Goal: Task Accomplishment & Management: Use online tool/utility

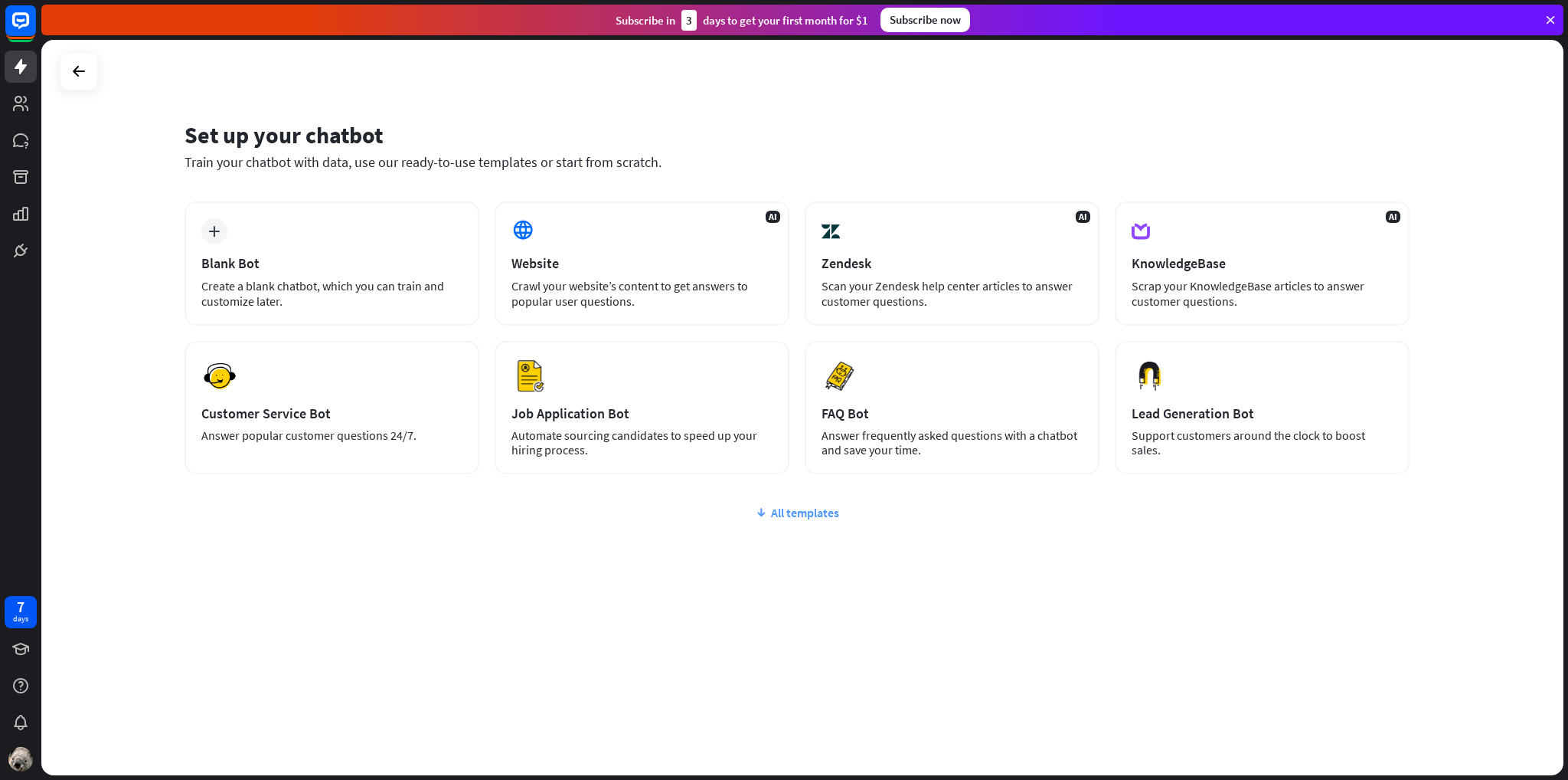
click at [815, 510] on div "All templates" at bounding box center [797, 513] width 1225 height 15
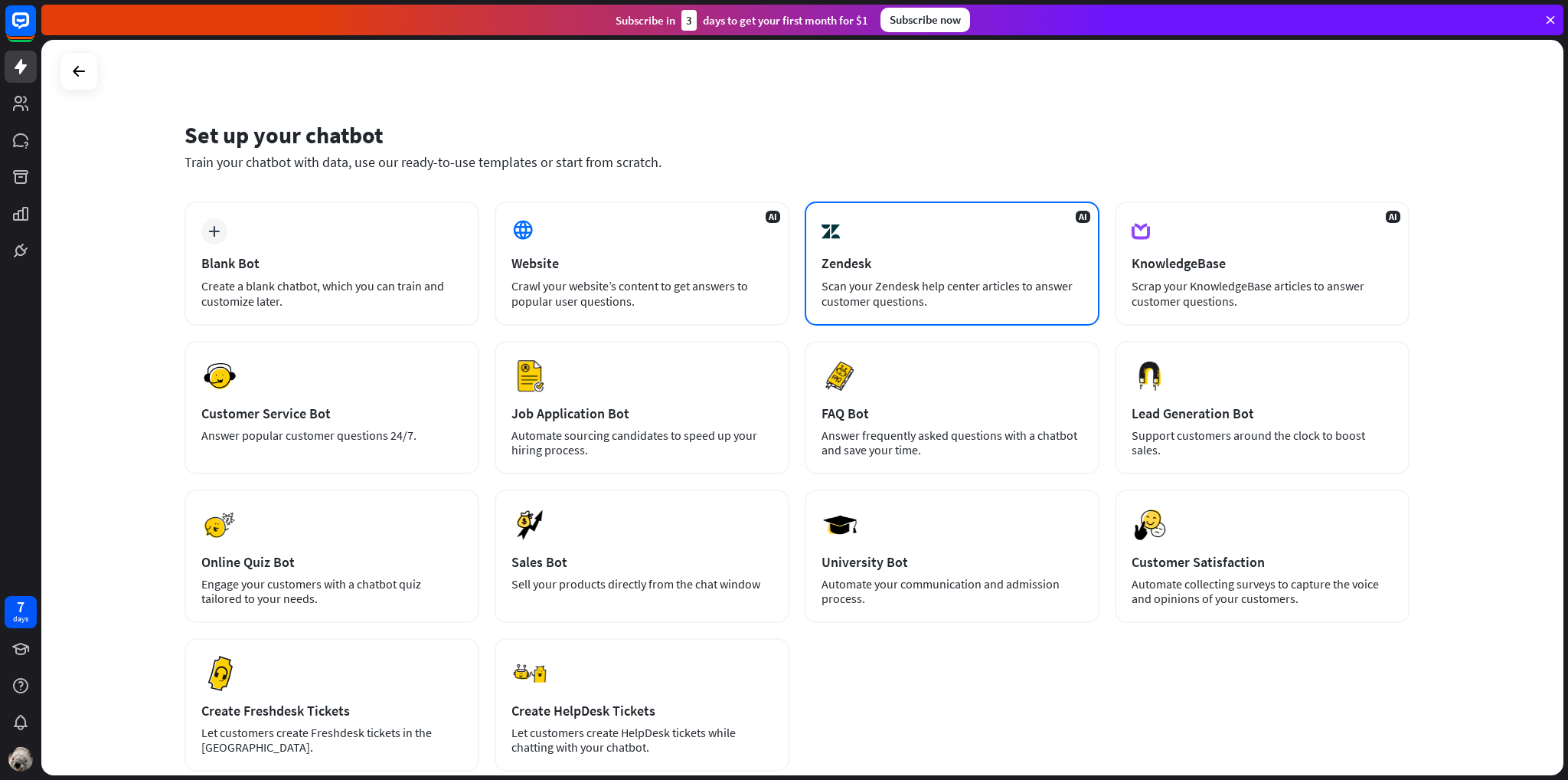
scroll to position [76, 0]
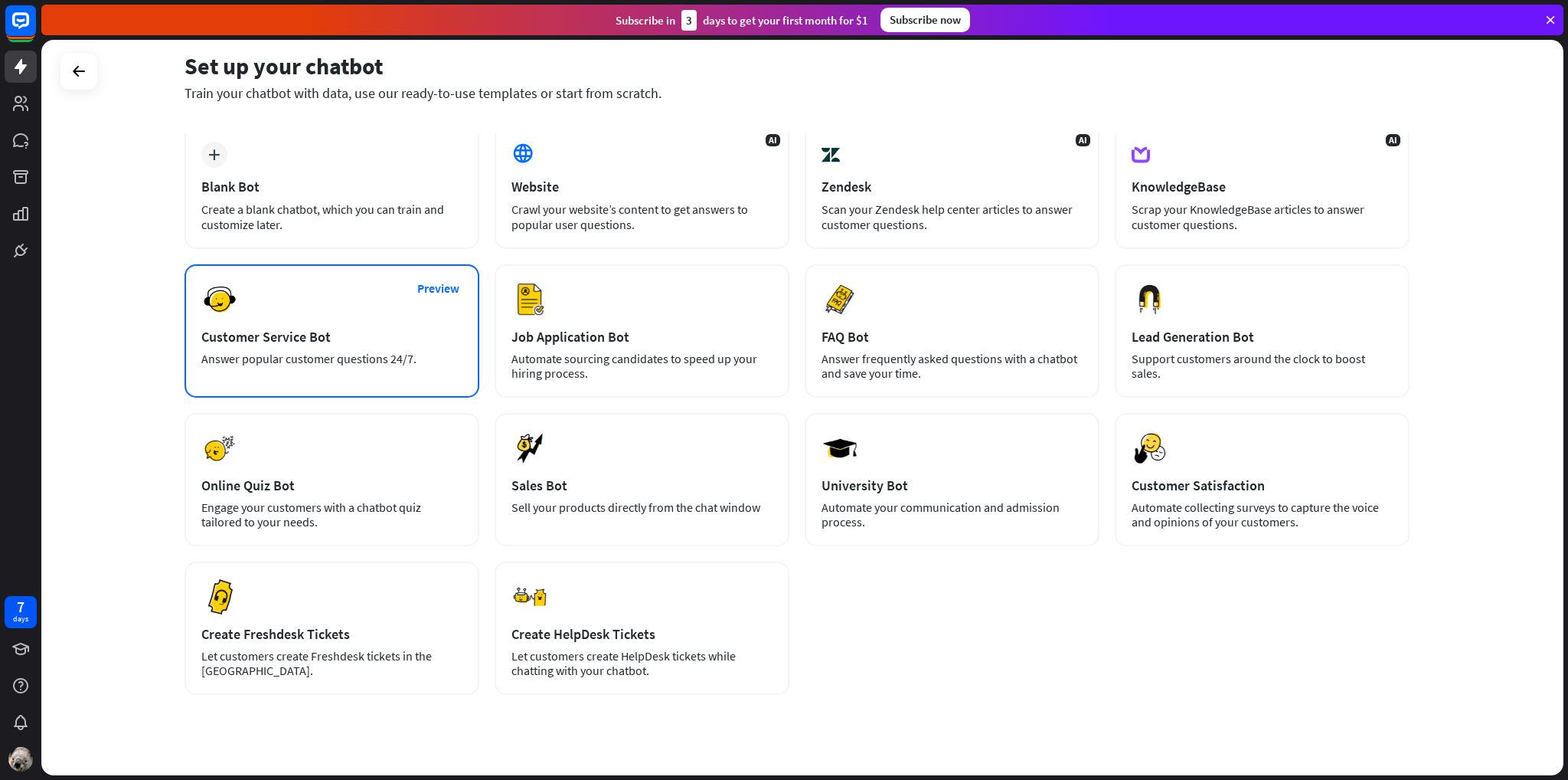
click at [395, 338] on div "Customer Service Bot" at bounding box center [332, 336] width 261 height 18
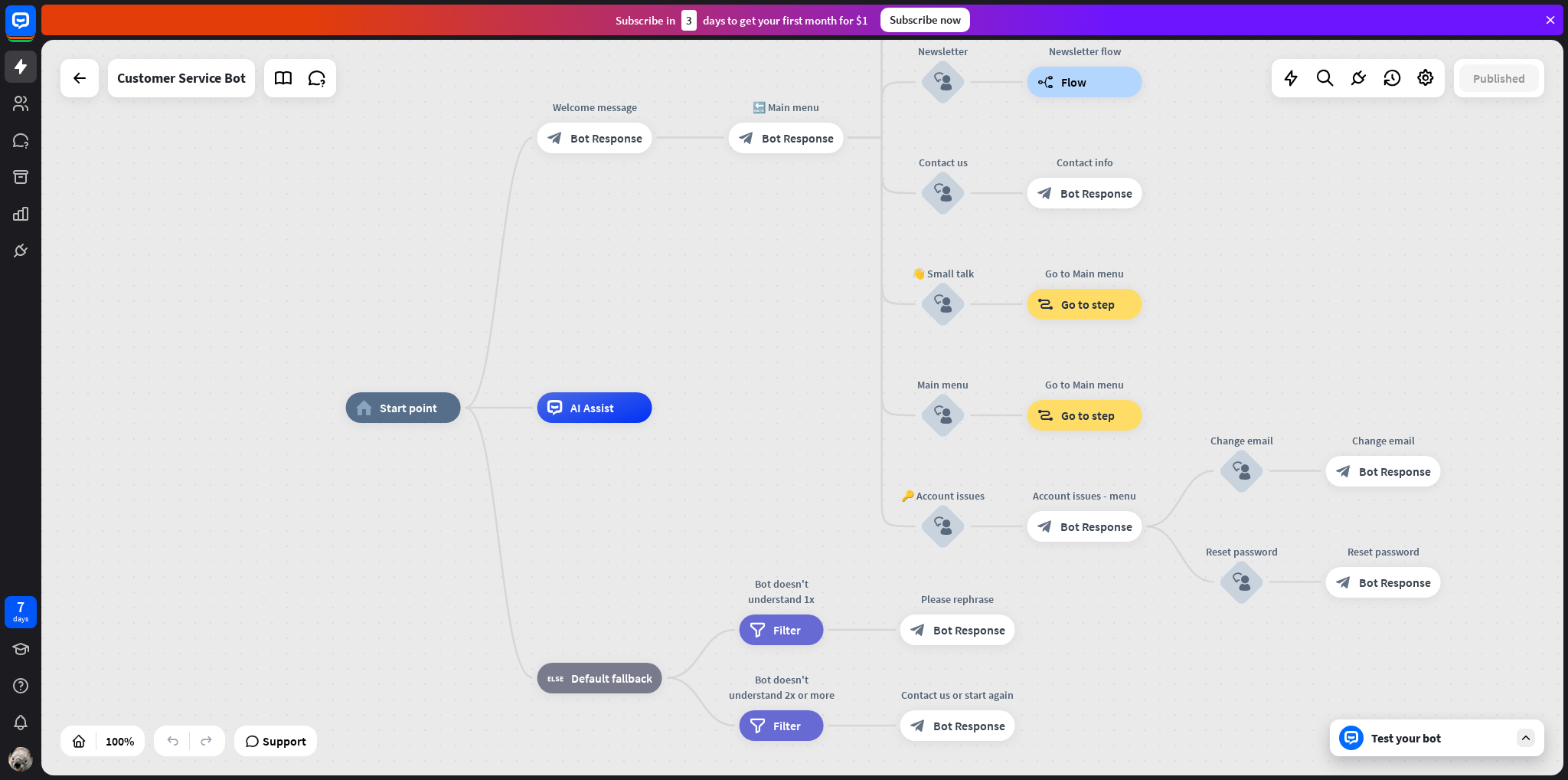
drag, startPoint x: 705, startPoint y: 304, endPoint x: 645, endPoint y: 307, distance: 60.1
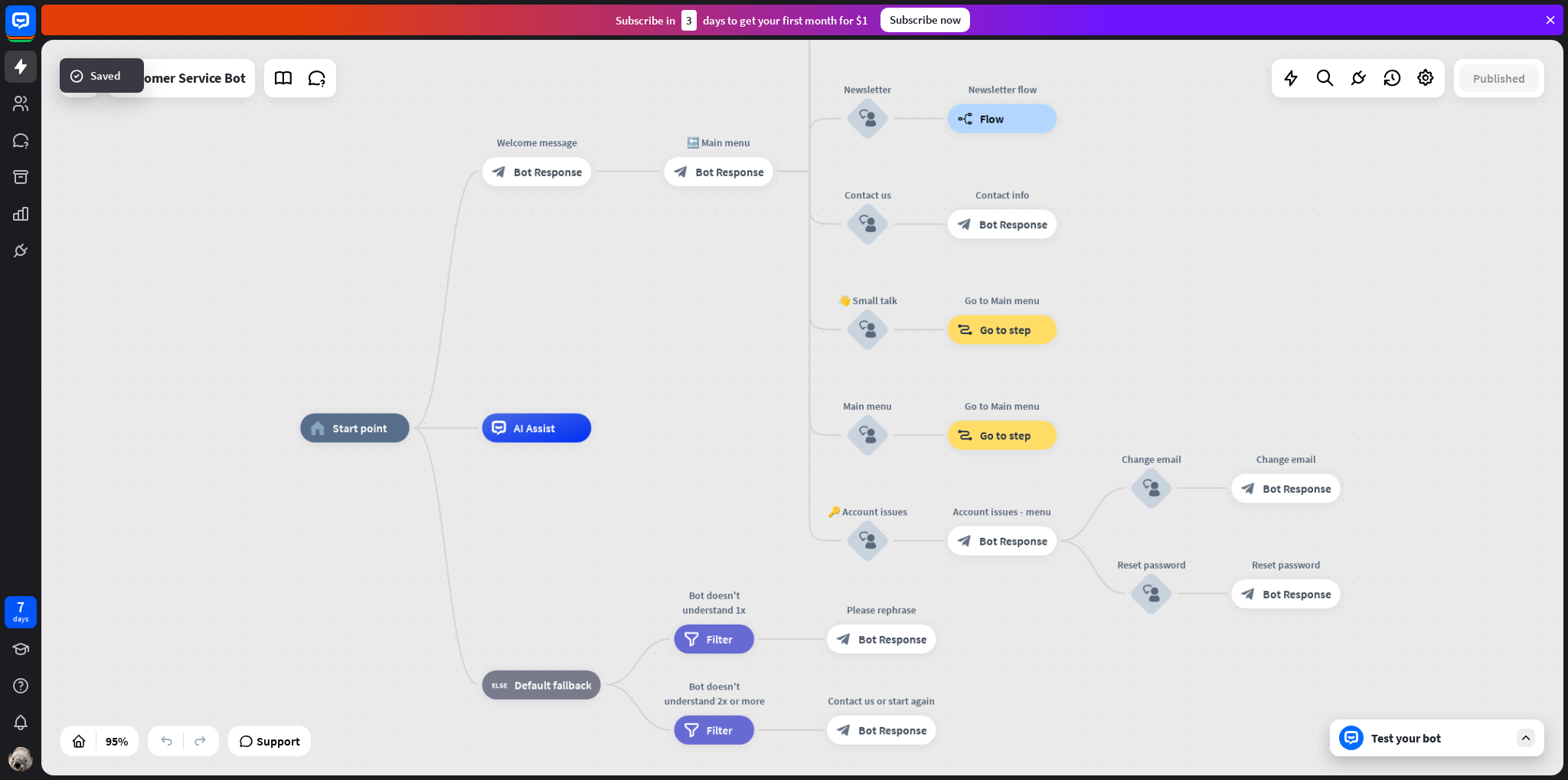
drag, startPoint x: 678, startPoint y: 251, endPoint x: 622, endPoint y: 273, distance: 60.2
click at [622, 273] on div "home_2 Start point Welcome message block_bot_response Bot Response 🔙 Main menu …" at bounding box center [803, 407] width 1522 height 735
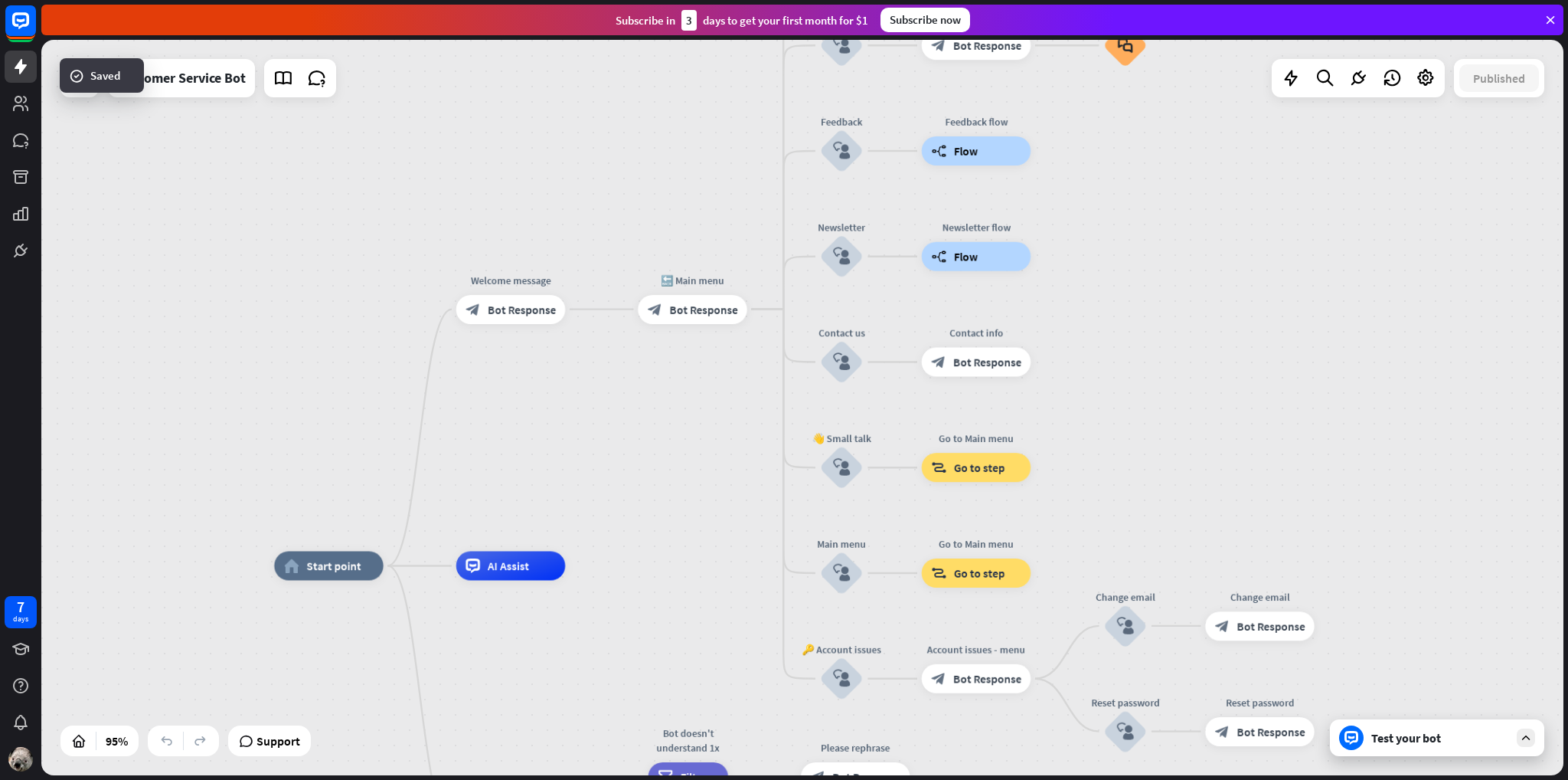
drag, startPoint x: 661, startPoint y: 452, endPoint x: 652, endPoint y: 522, distance: 70.6
click at [652, 522] on div "home_2 Start point Welcome message block_bot_response Bot Response 🔙 Main menu …" at bounding box center [803, 407] width 1522 height 735
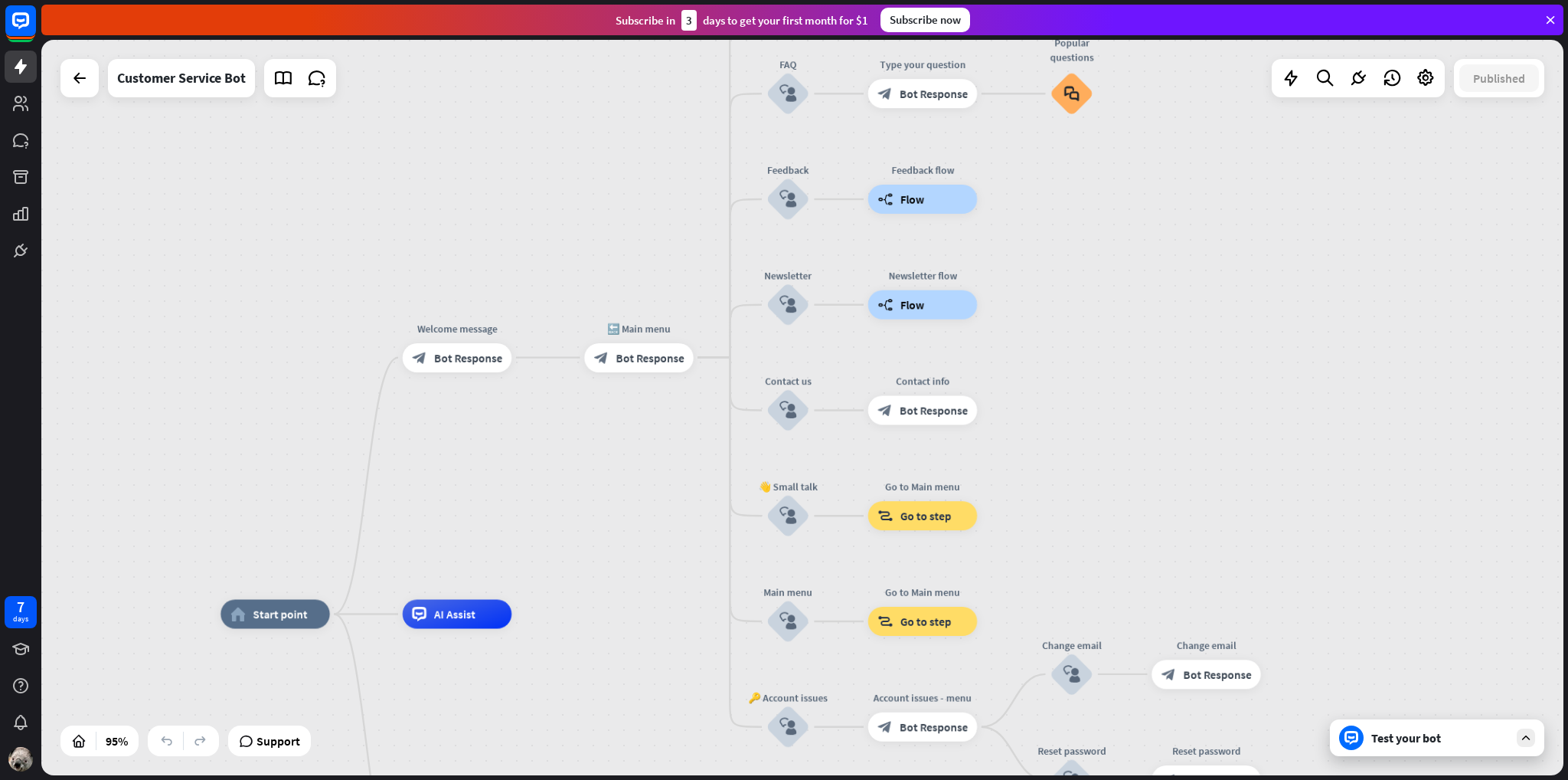
drag, startPoint x: 1095, startPoint y: 274, endPoint x: 1050, endPoint y: 227, distance: 65.1
click at [1050, 227] on div "home_2 Start point Welcome message block_bot_response Bot Response 🔙 Main menu …" at bounding box center [803, 407] width 1522 height 735
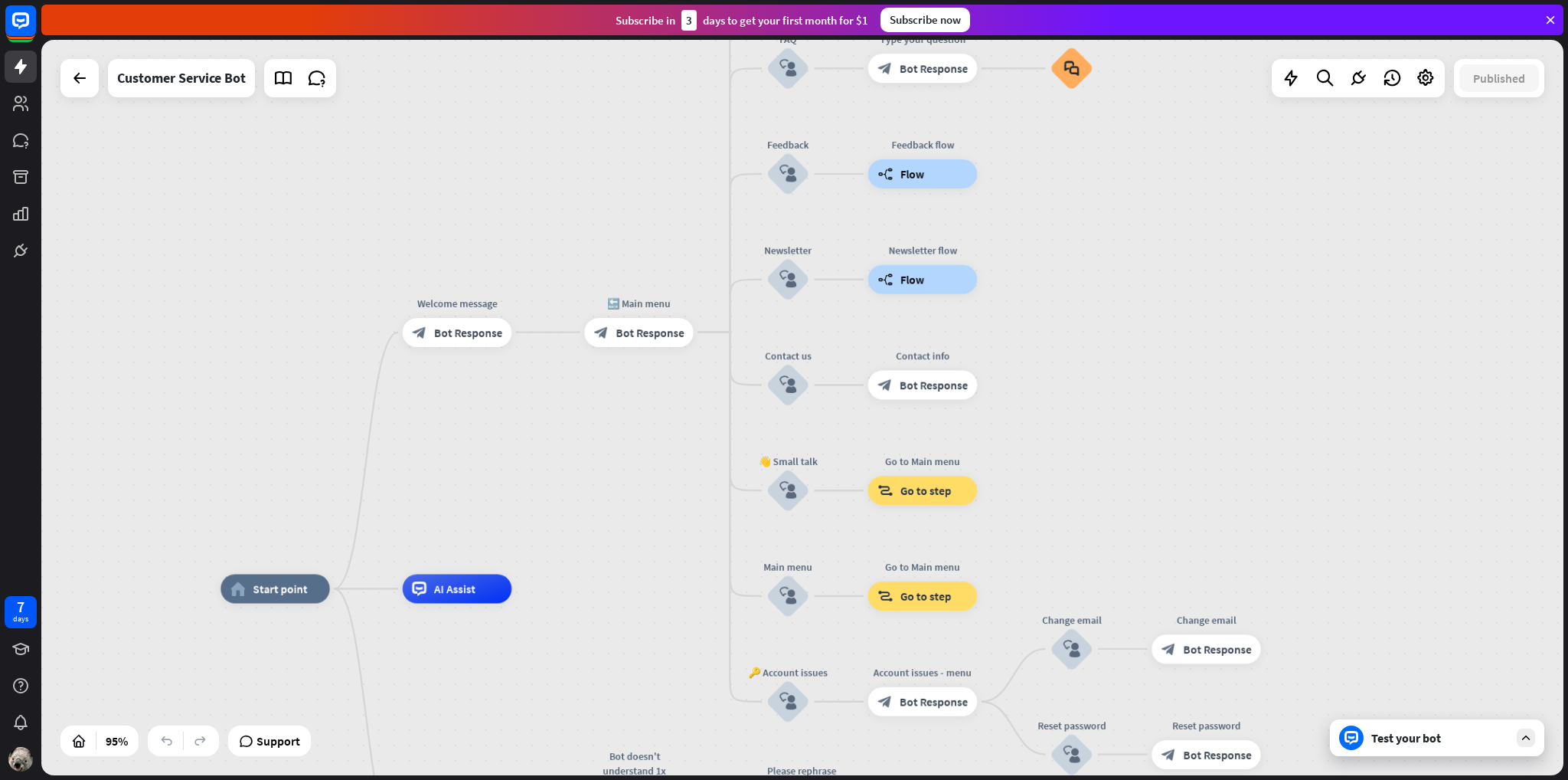
drag, startPoint x: 1121, startPoint y: 329, endPoint x: 1143, endPoint y: 302, distance: 34.8
click at [1145, 304] on div "home_2 Start point Welcome message block_bot_response Bot Response 🔙 Main menu …" at bounding box center [803, 407] width 1522 height 735
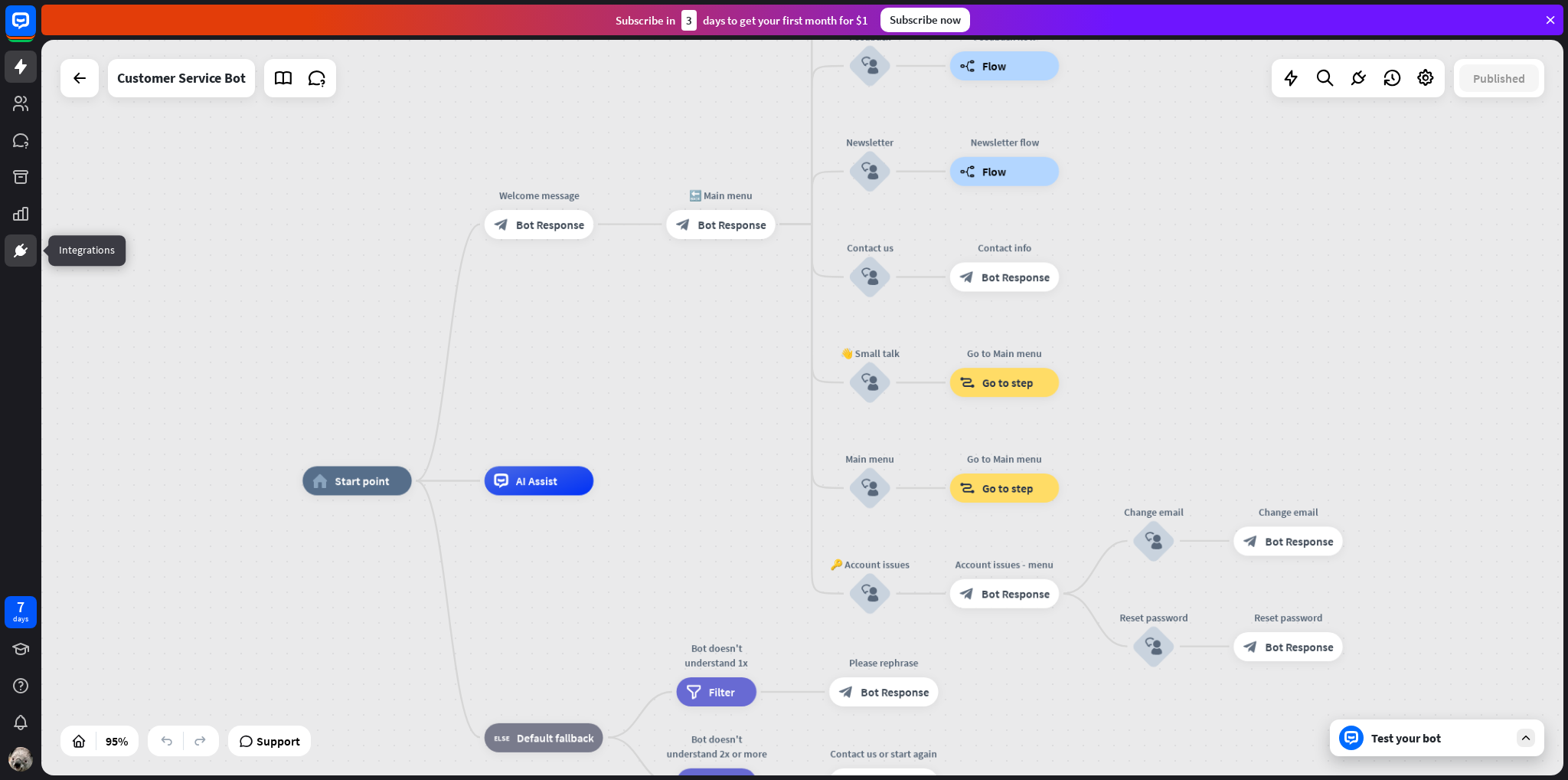
click at [18, 243] on icon at bounding box center [21, 250] width 19 height 19
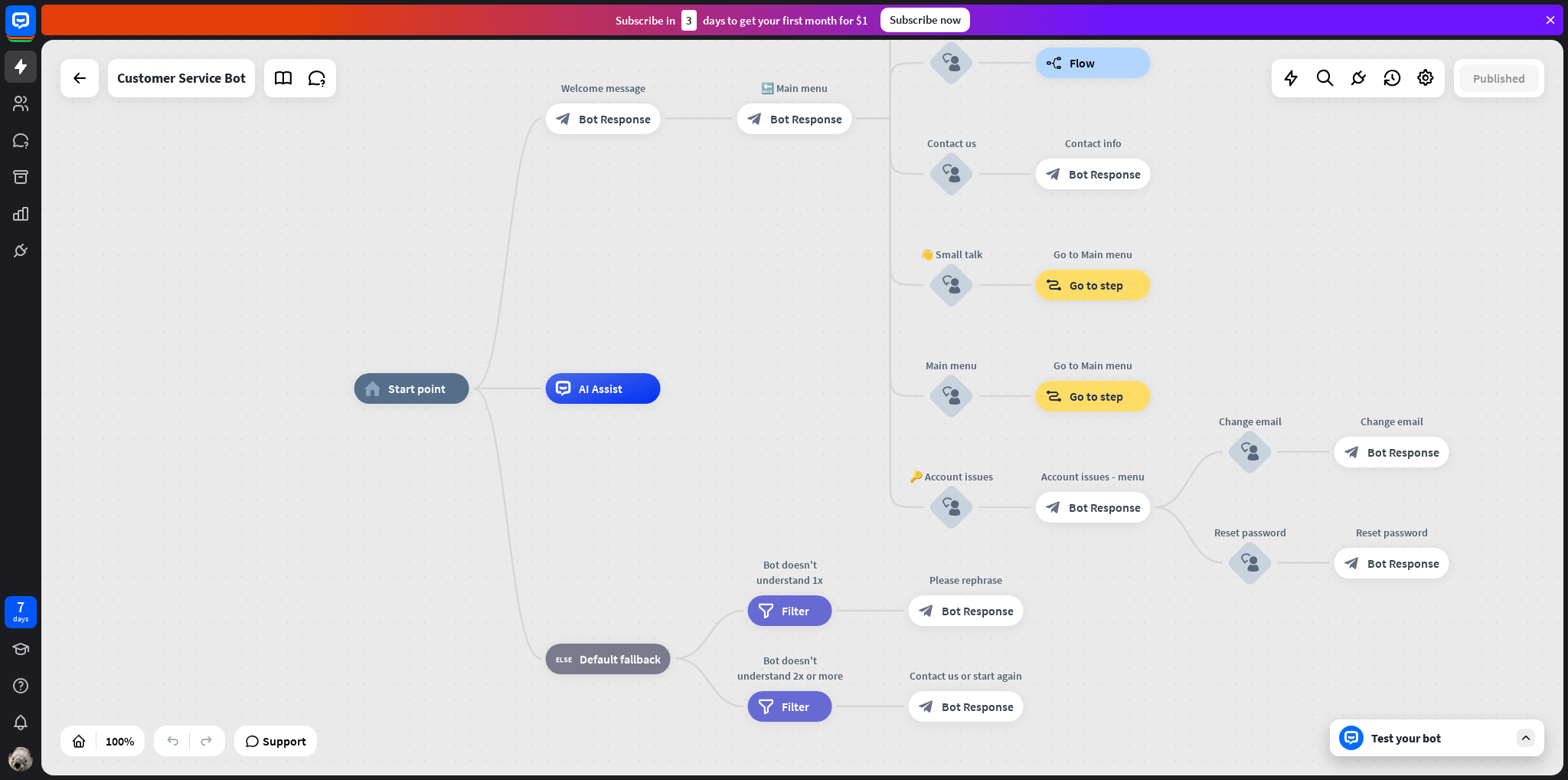
drag, startPoint x: 854, startPoint y: 216, endPoint x: 871, endPoint y: 184, distance: 36.2
click at [871, 184] on div "home_2 Start point Welcome message block_bot_response Bot Response 🔙 Main menu …" at bounding box center [803, 407] width 1522 height 735
click at [1133, 168] on span "Bot Response" at bounding box center [1105, 174] width 72 height 15
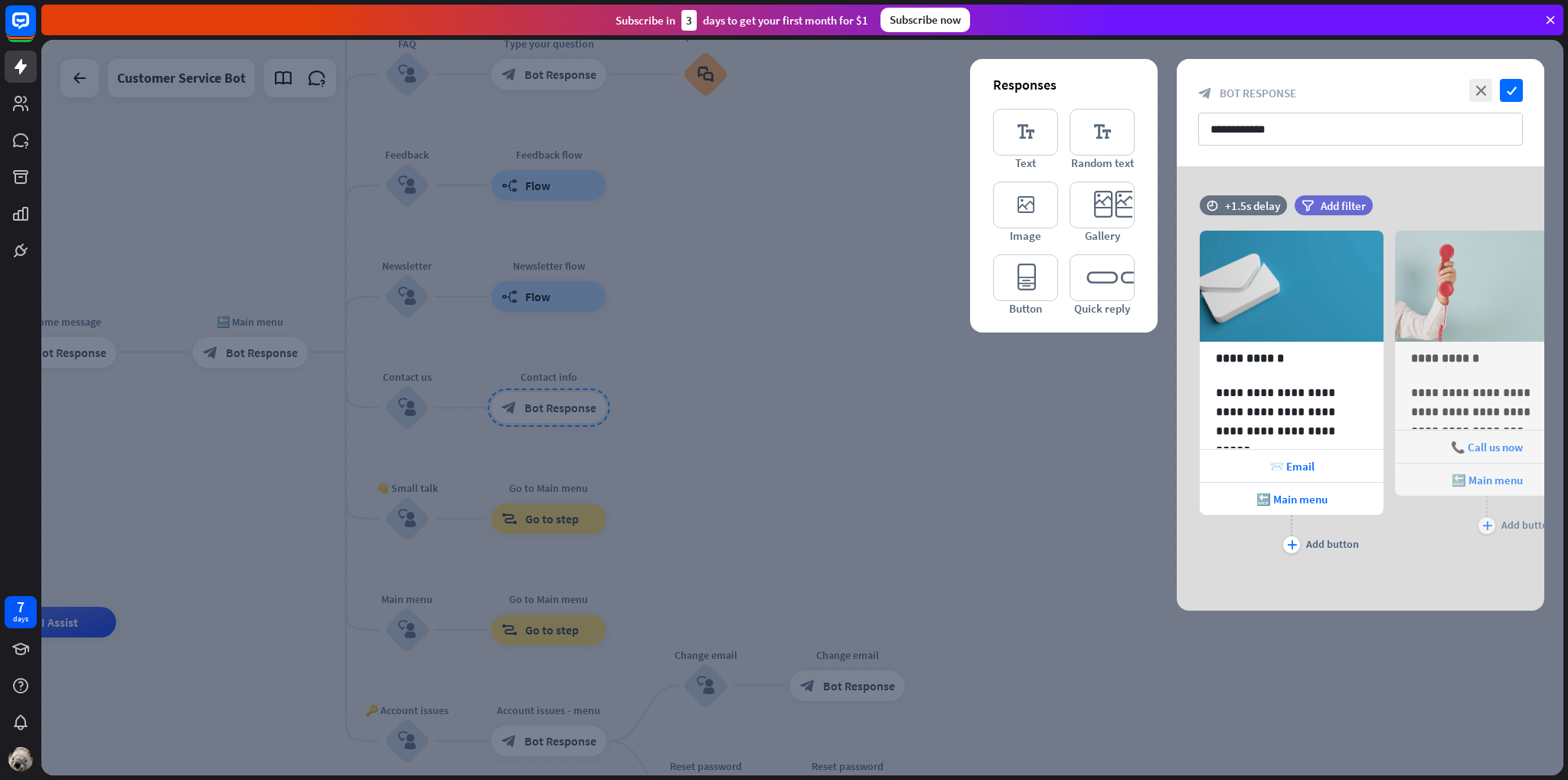
click at [898, 197] on div at bounding box center [803, 407] width 1522 height 735
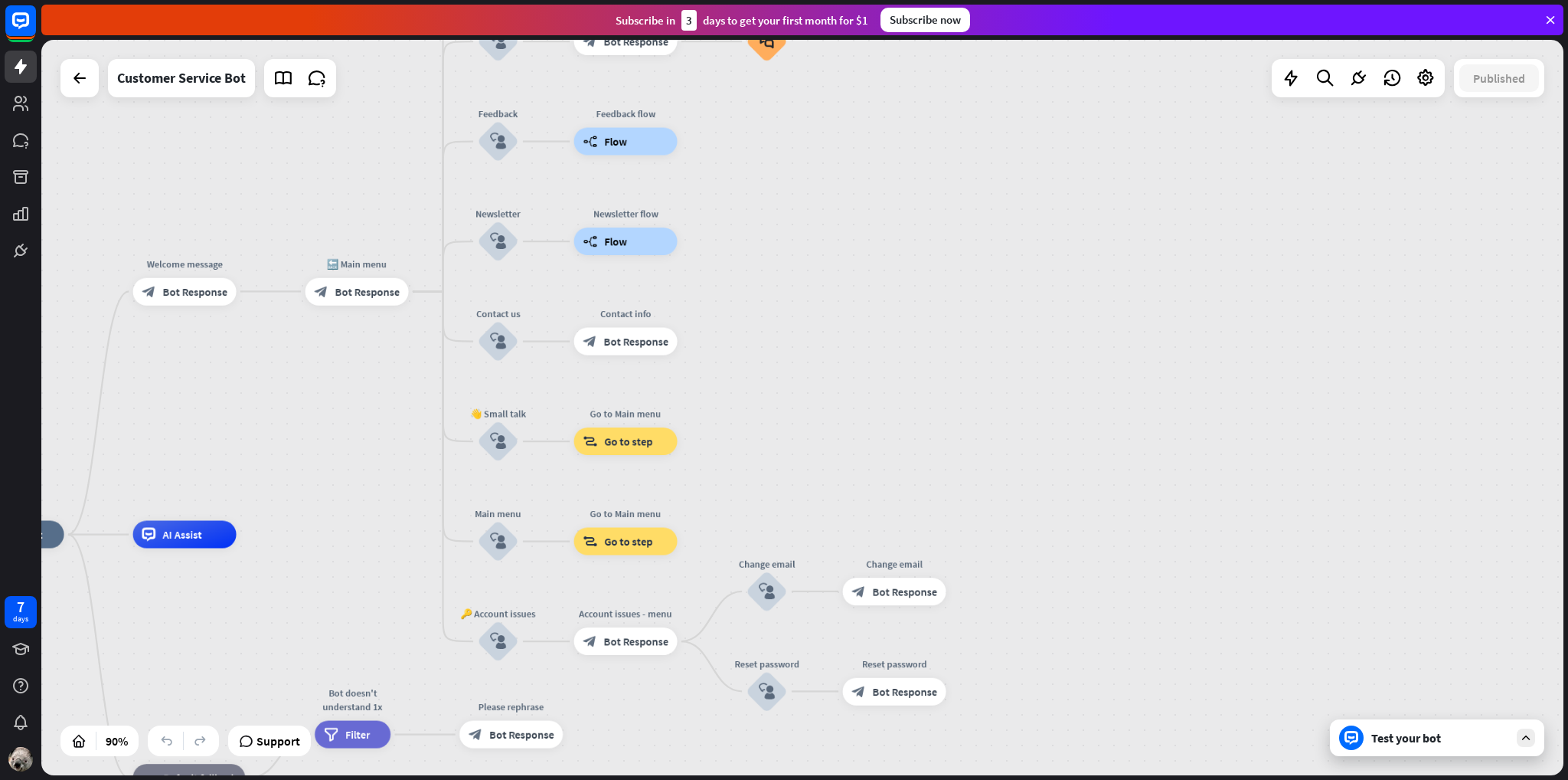
drag, startPoint x: 886, startPoint y: 278, endPoint x: 962, endPoint y: 214, distance: 99.4
click at [962, 214] on div "home_2 Start point Welcome message block_bot_response Bot Response 🔙 Main menu …" at bounding box center [803, 407] width 1522 height 735
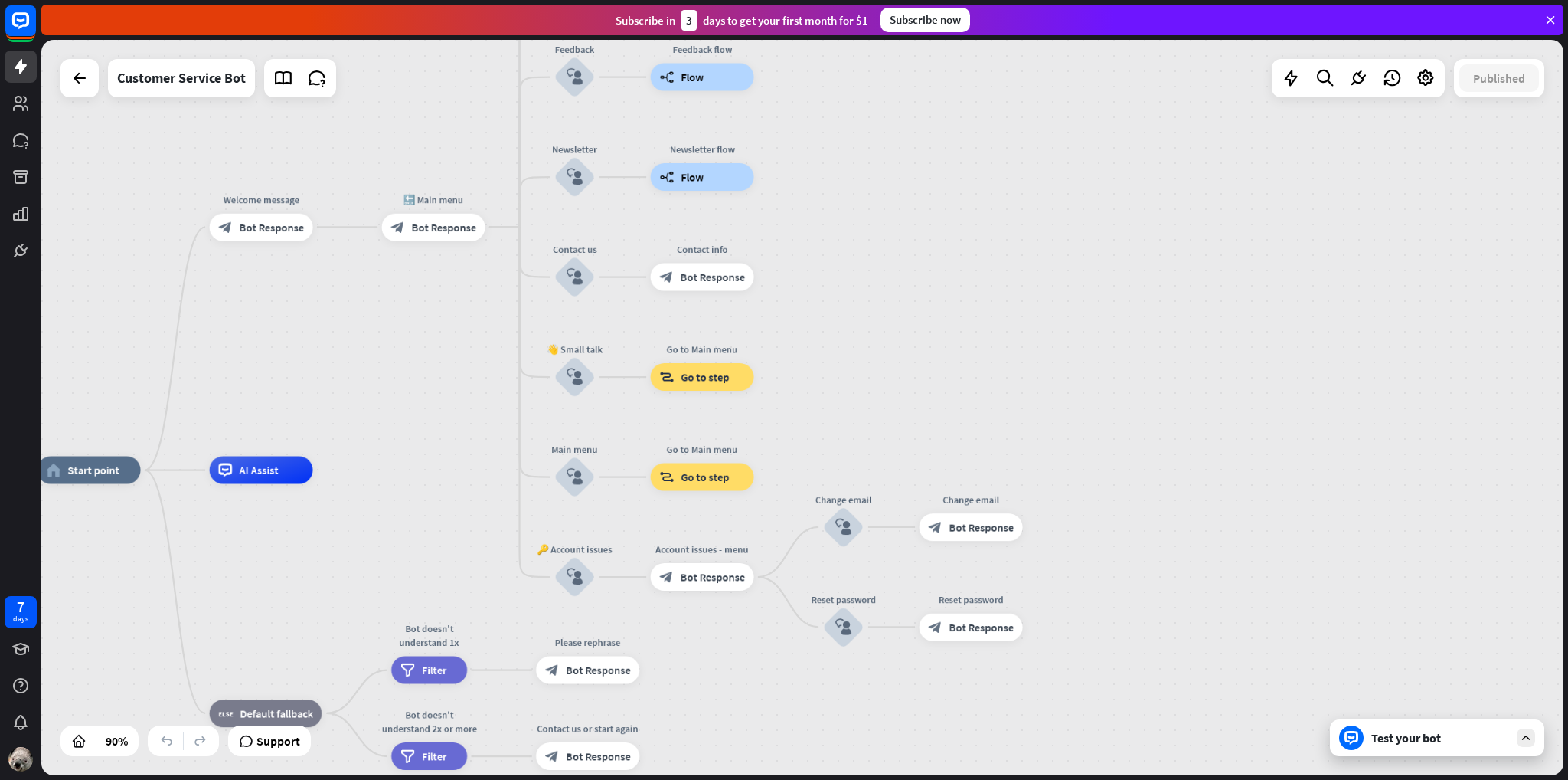
click at [1473, 749] on div "Test your bot" at bounding box center [1436, 737] width 215 height 36
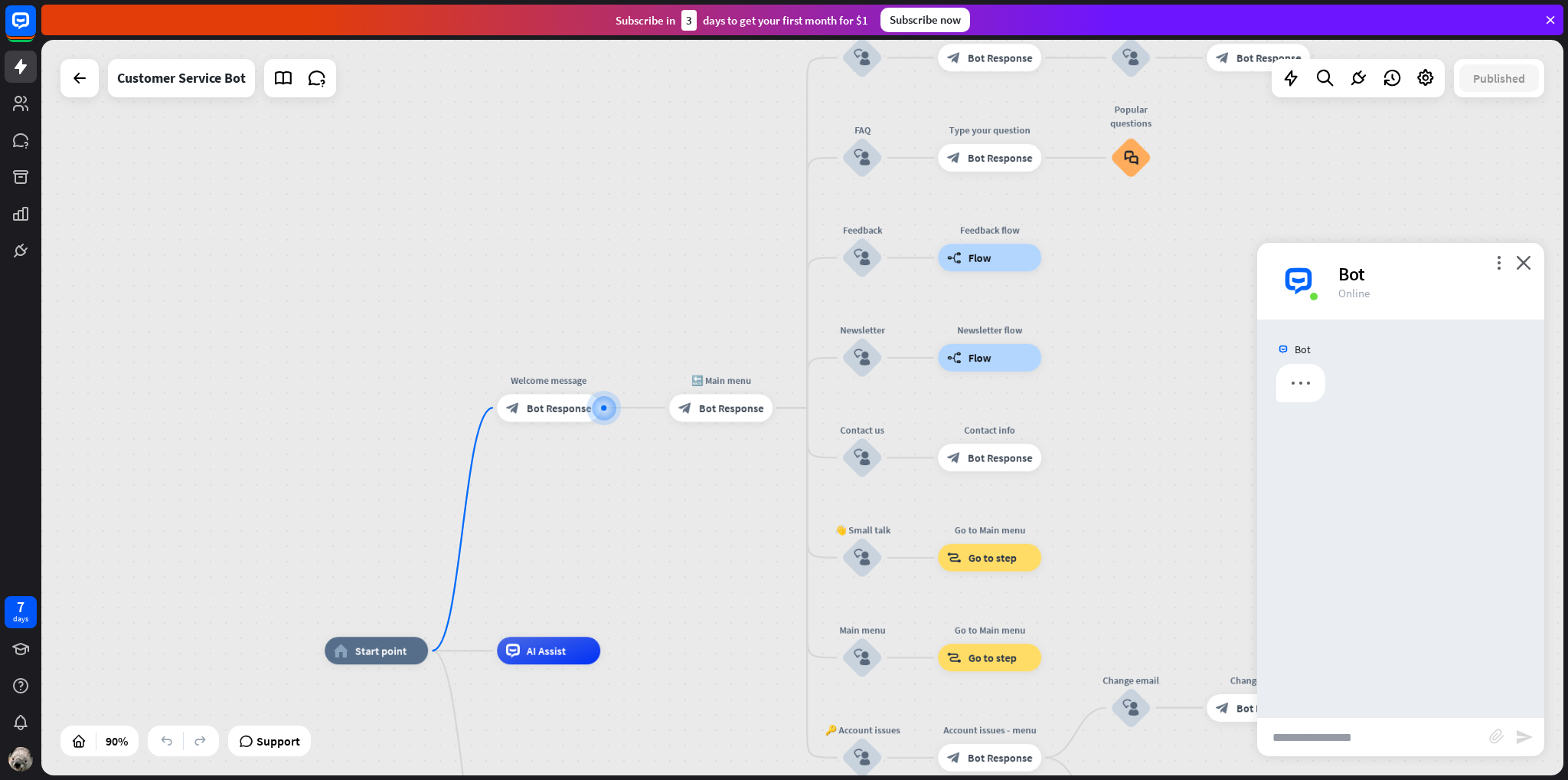
click at [1359, 735] on input "text" at bounding box center [1373, 737] width 232 height 38
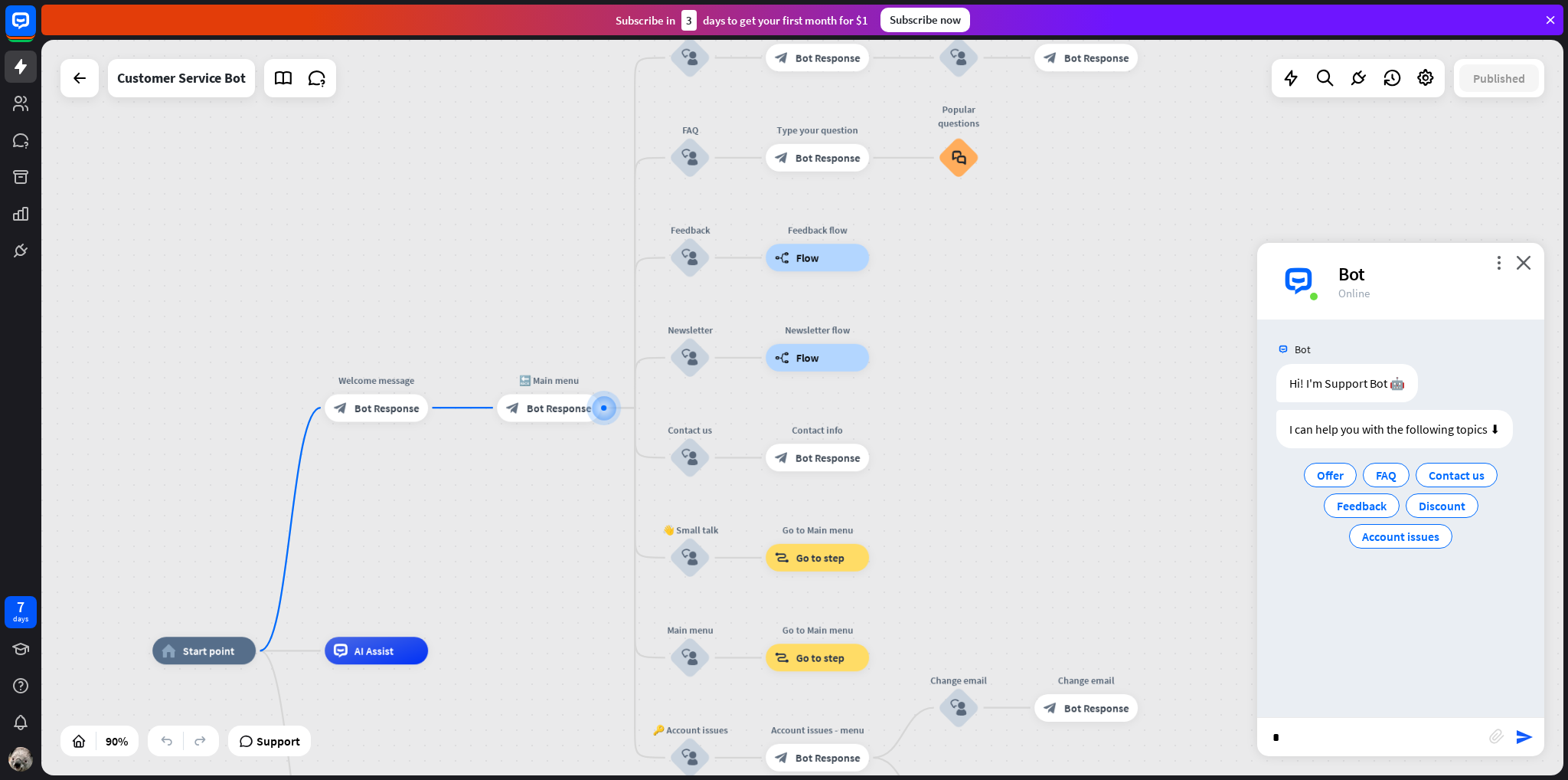
type input "**"
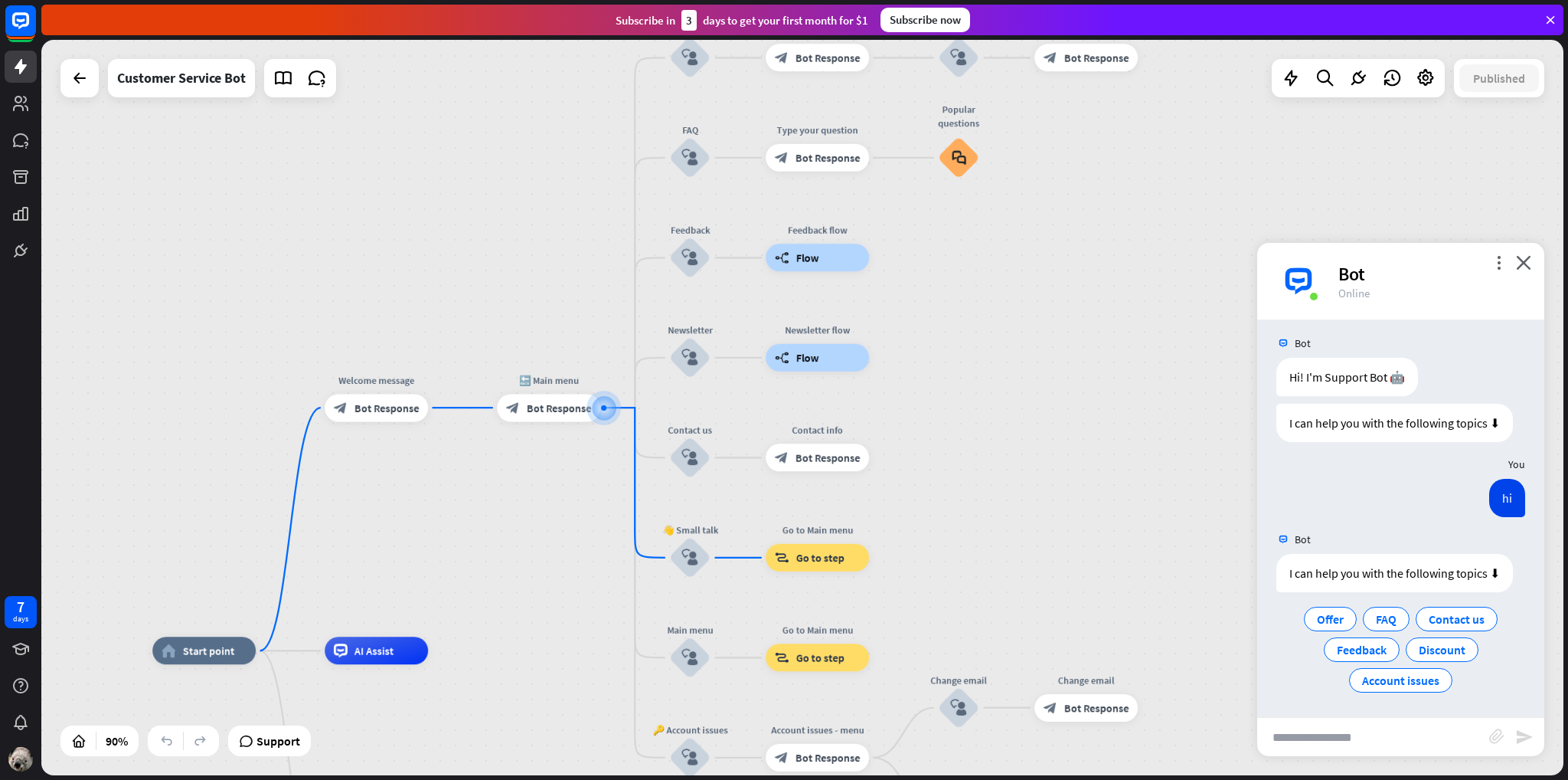
scroll to position [7, 0]
click at [1378, 536] on span "Show JSON" at bounding box center [1379, 536] width 56 height 14
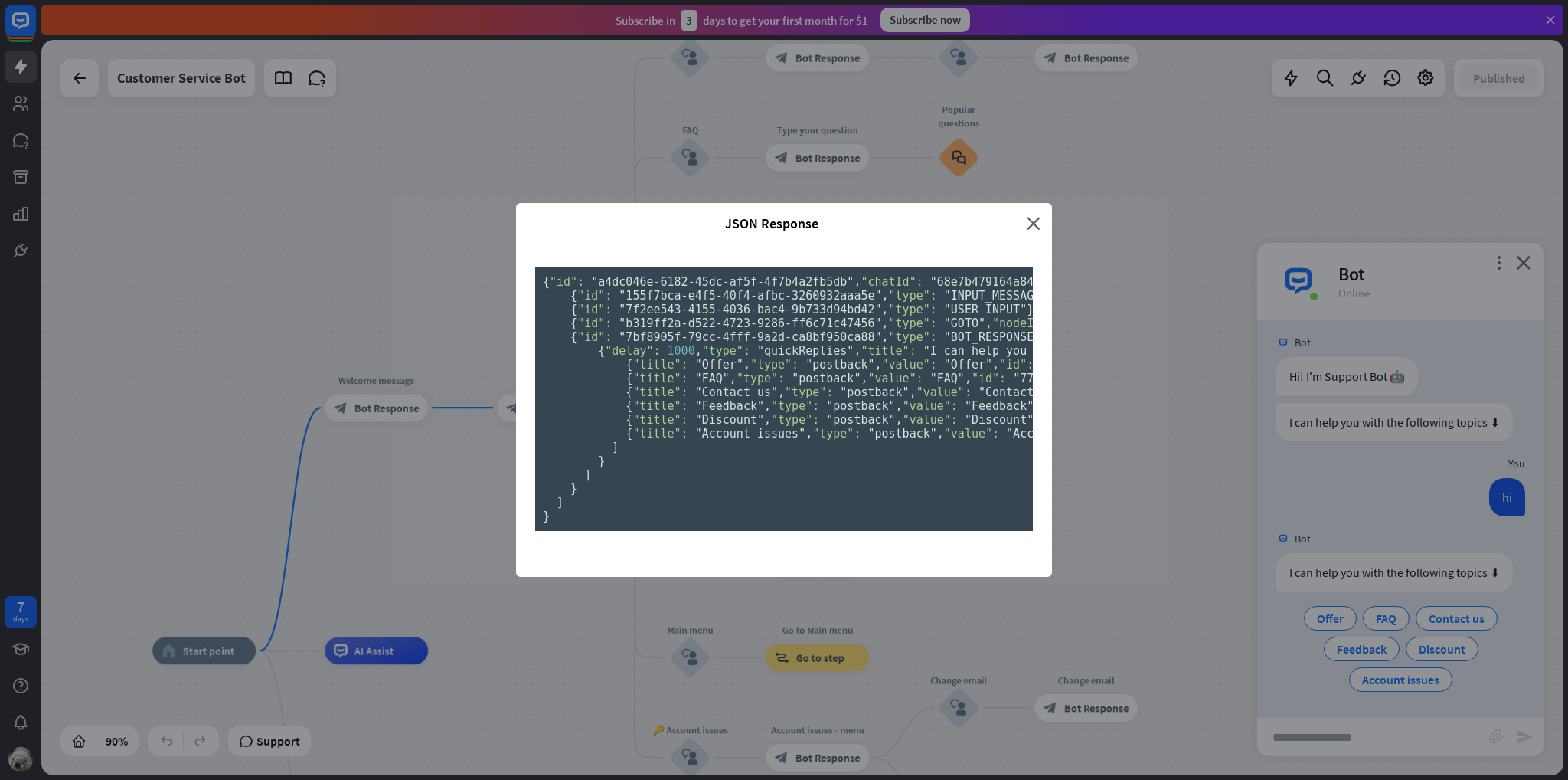
click at [1018, 215] on div "JSON Response" at bounding box center [777, 223] width 499 height 18
click at [1027, 215] on icon "close" at bounding box center [1033, 223] width 14 height 18
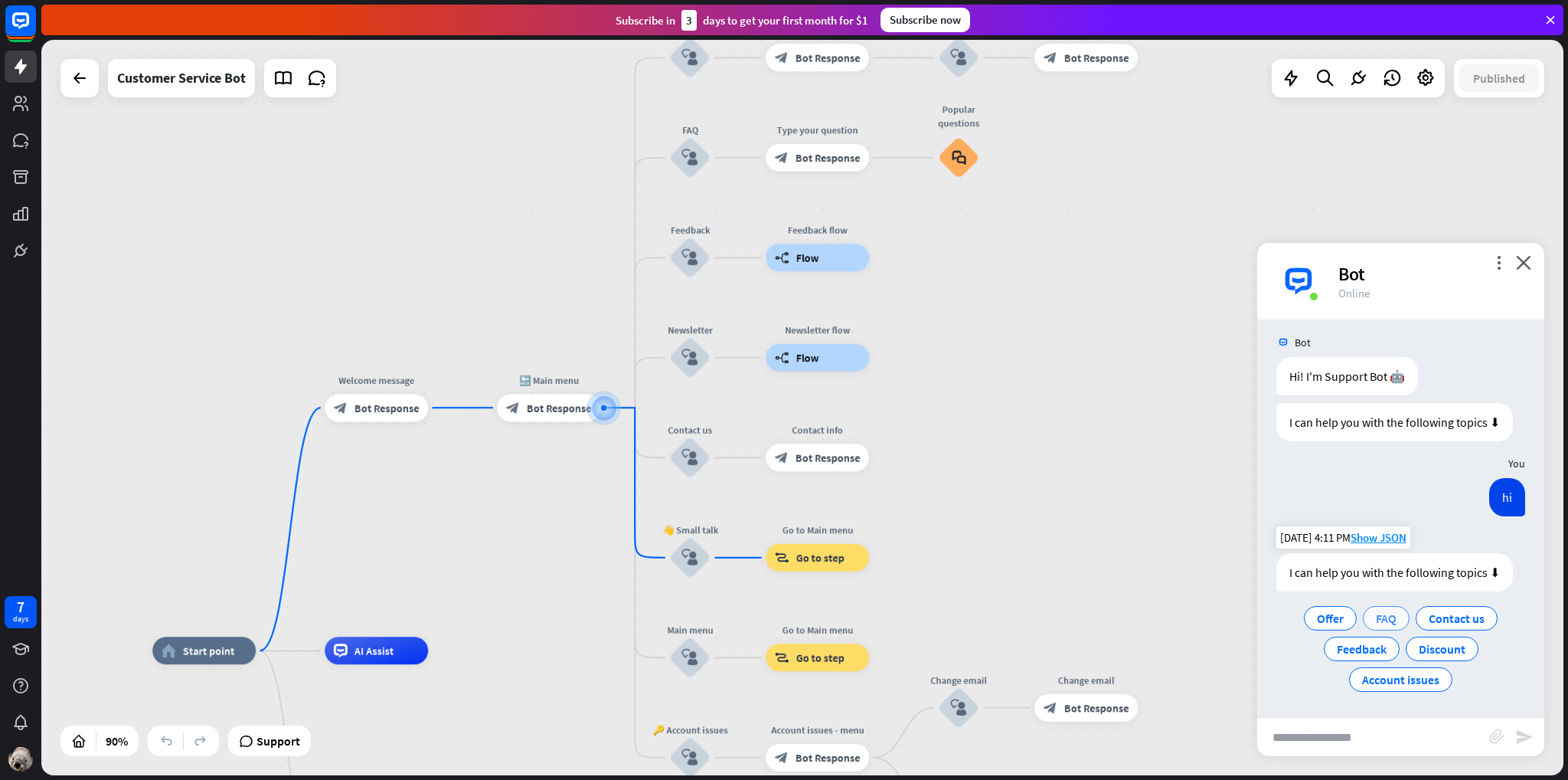
click at [1388, 620] on span "FAQ" at bounding box center [1386, 618] width 20 height 15
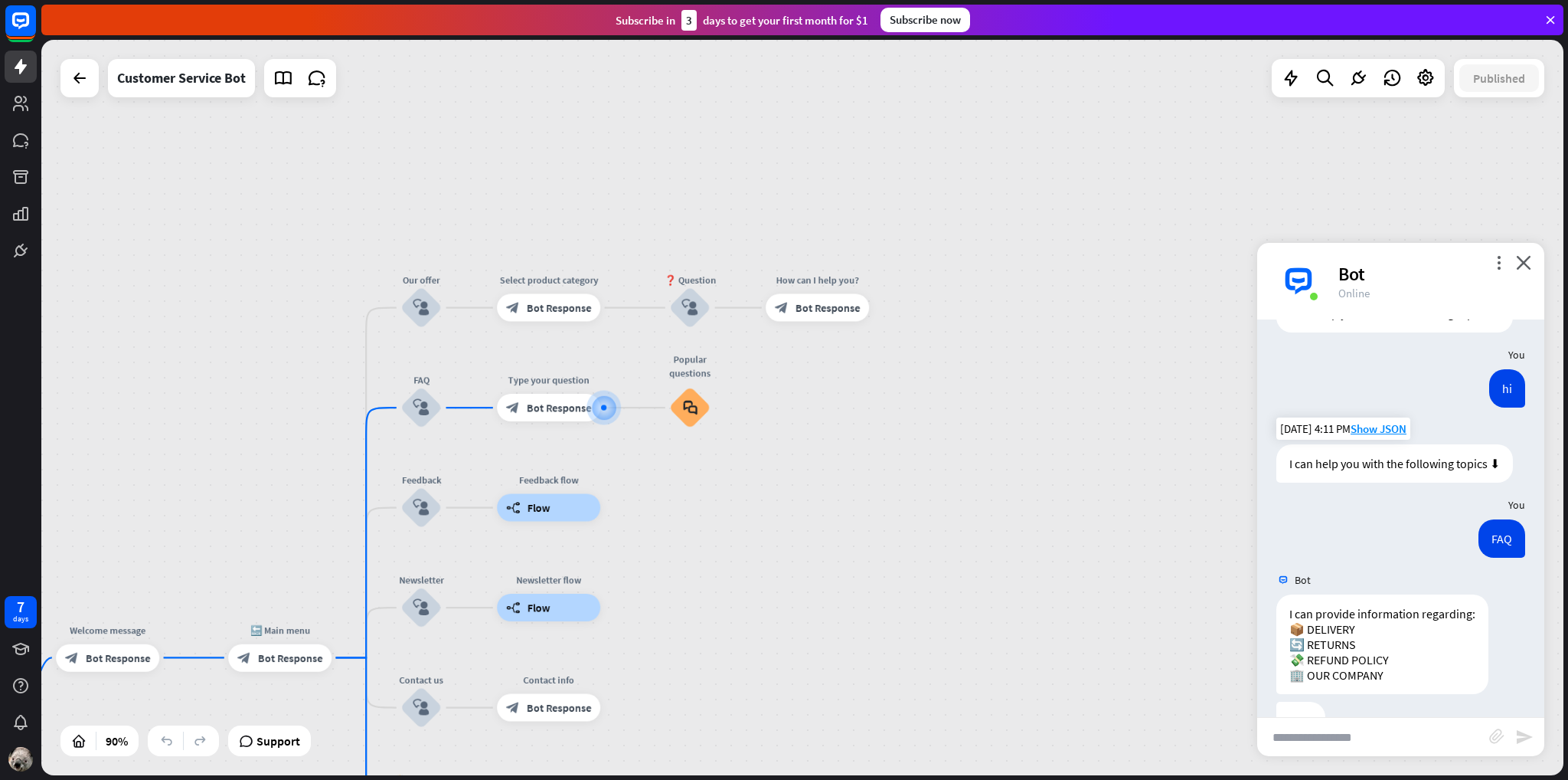
scroll to position [161, 0]
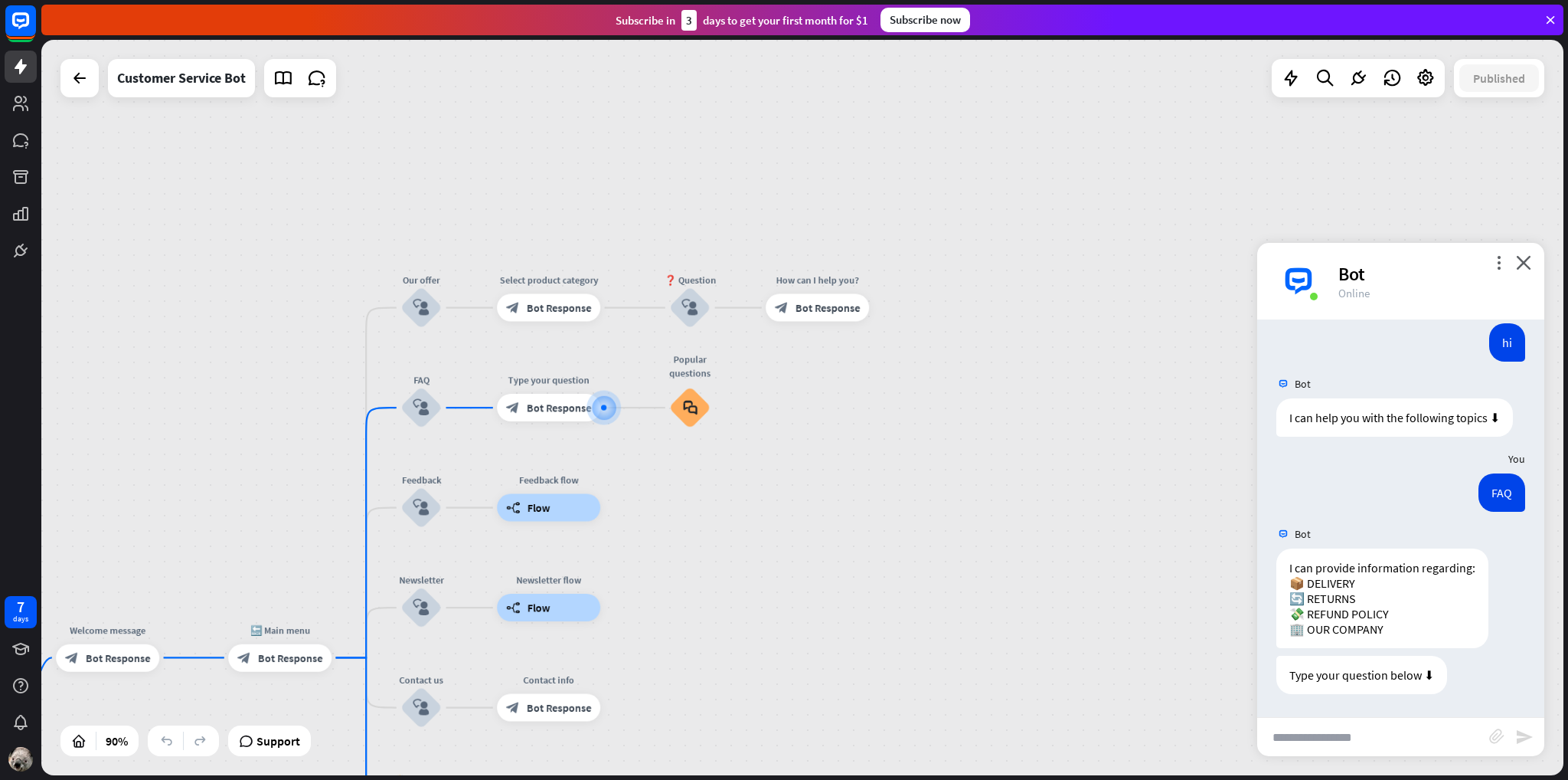
click at [1391, 730] on input "text" at bounding box center [1373, 737] width 232 height 38
type input "*******"
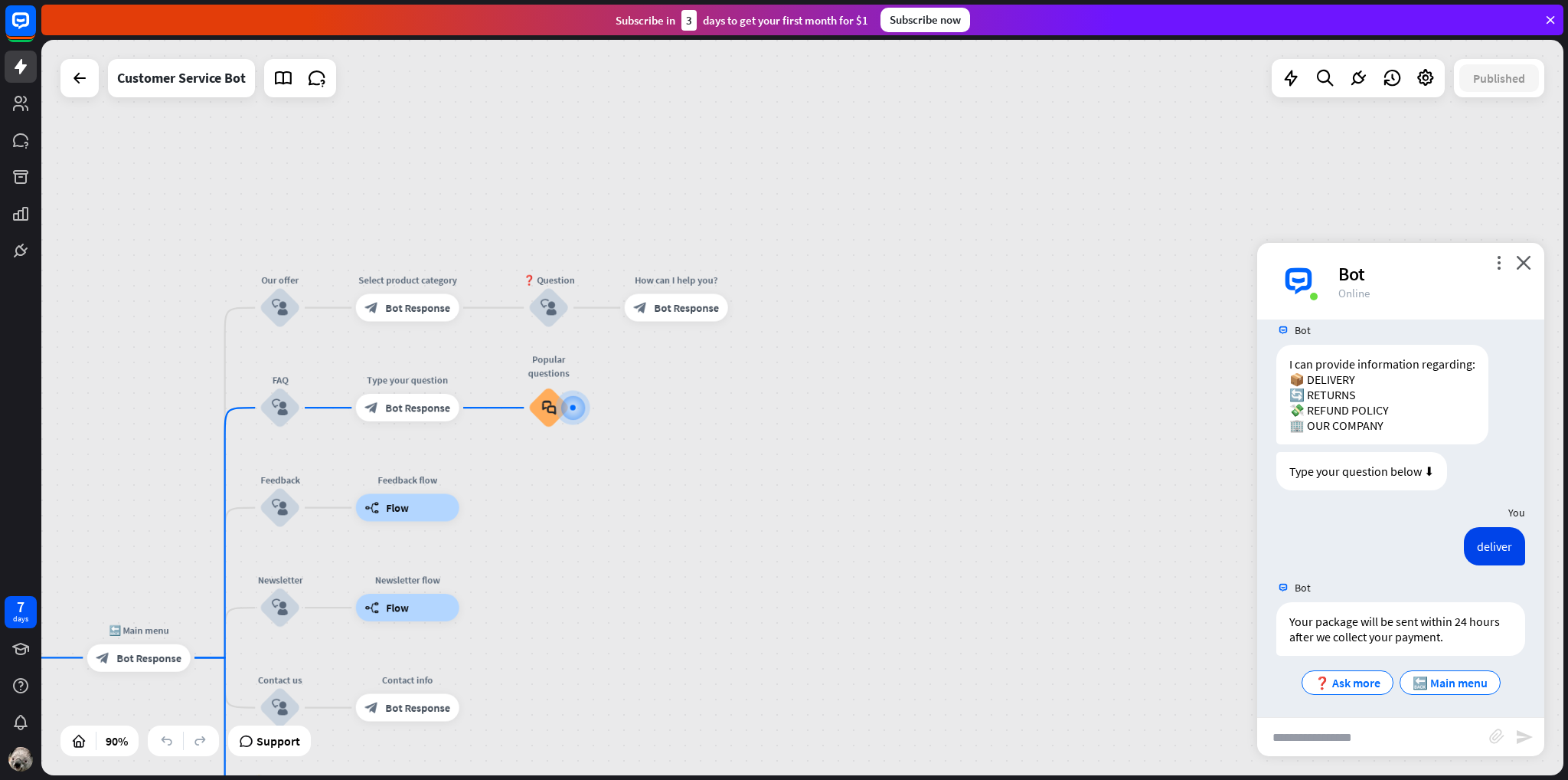
scroll to position [368, 0]
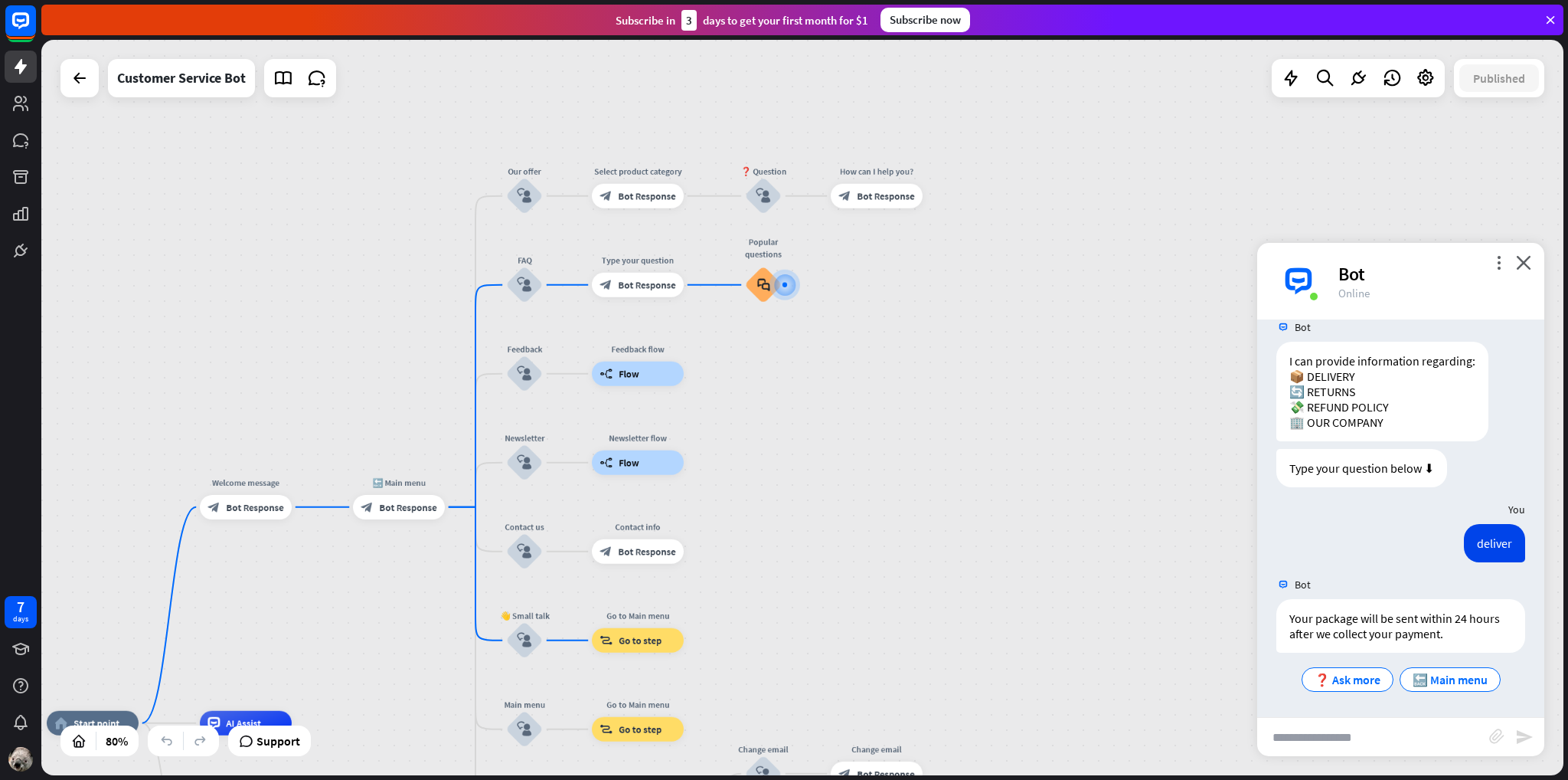
drag, startPoint x: 870, startPoint y: 530, endPoint x: 1021, endPoint y: 412, distance: 191.6
click at [1030, 387] on div "home_2 Start point Welcome message block_bot_response Bot Response 🔙 Main menu …" at bounding box center [803, 407] width 1522 height 735
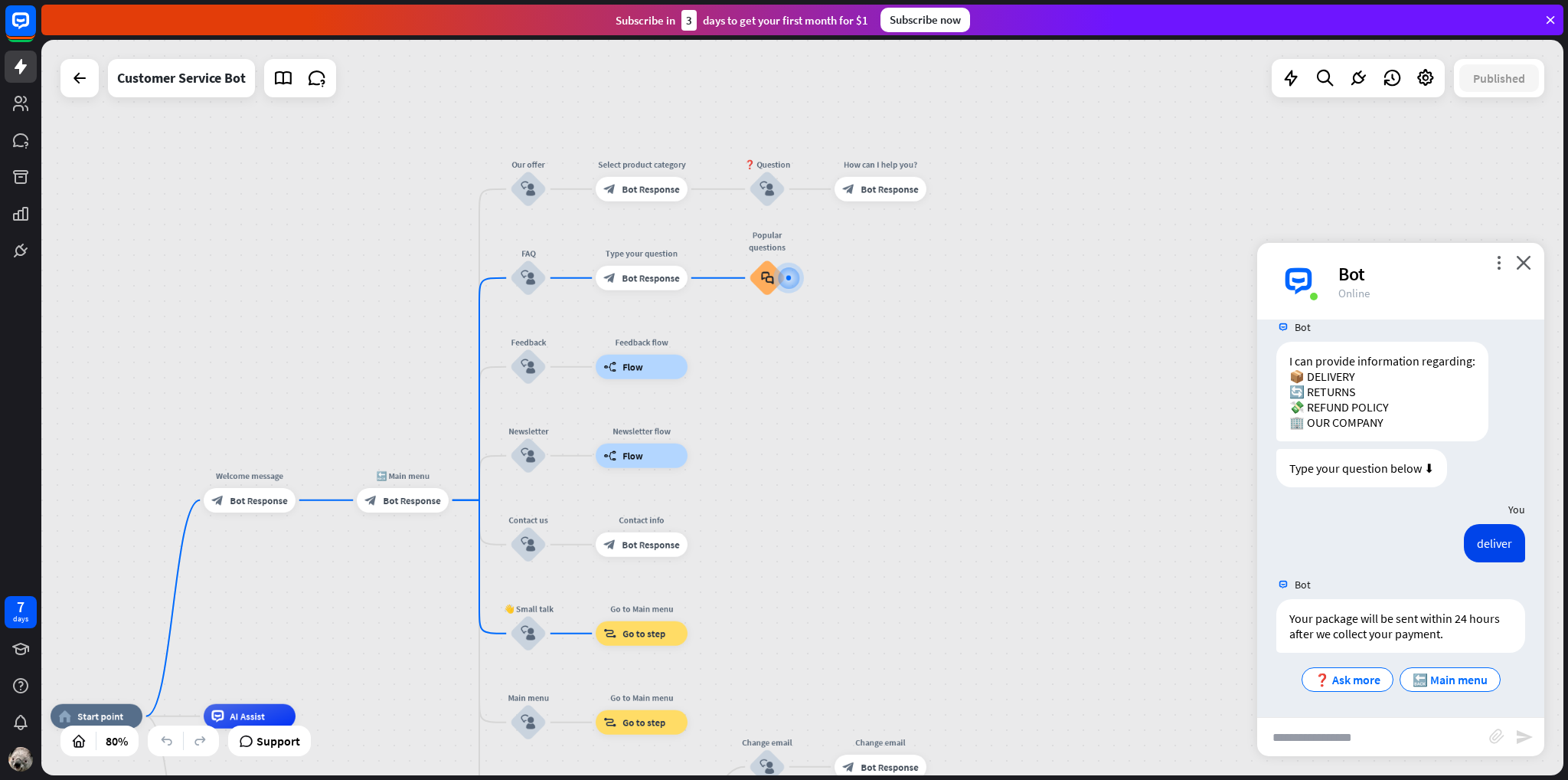
drag, startPoint x: 931, startPoint y: 567, endPoint x: 961, endPoint y: 265, distance: 303.5
click at [961, 288] on div "home_2 Start point Welcome message block_bot_response Bot Response 🔙 Main menu …" at bounding box center [803, 407] width 1522 height 735
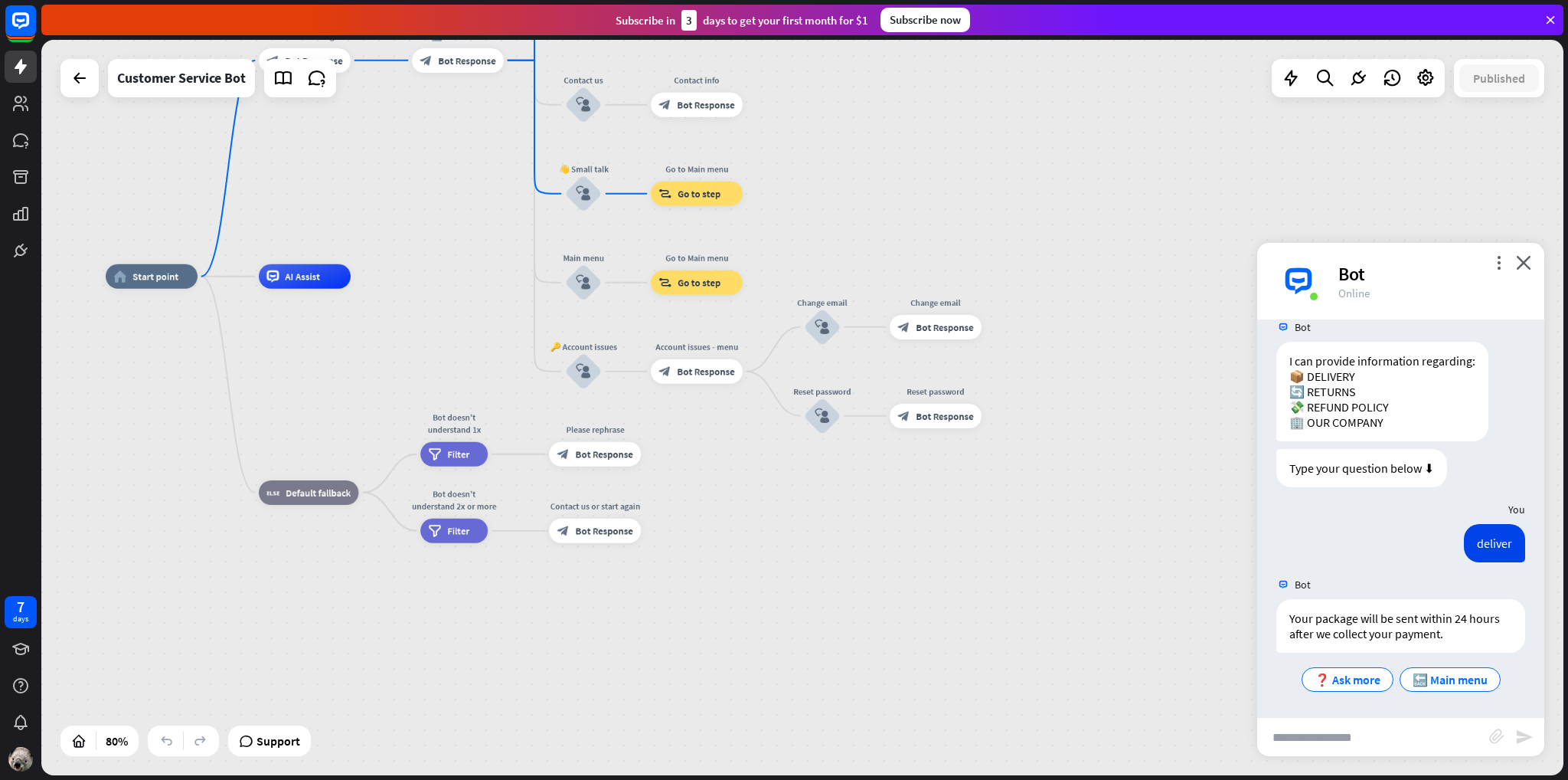
drag, startPoint x: 1044, startPoint y: 343, endPoint x: 1060, endPoint y: 288, distance: 57.3
click at [1057, 290] on div "home_2 Start point Welcome message block_bot_response Bot Response 🔙 Main menu …" at bounding box center [714, 570] width 1218 height 588
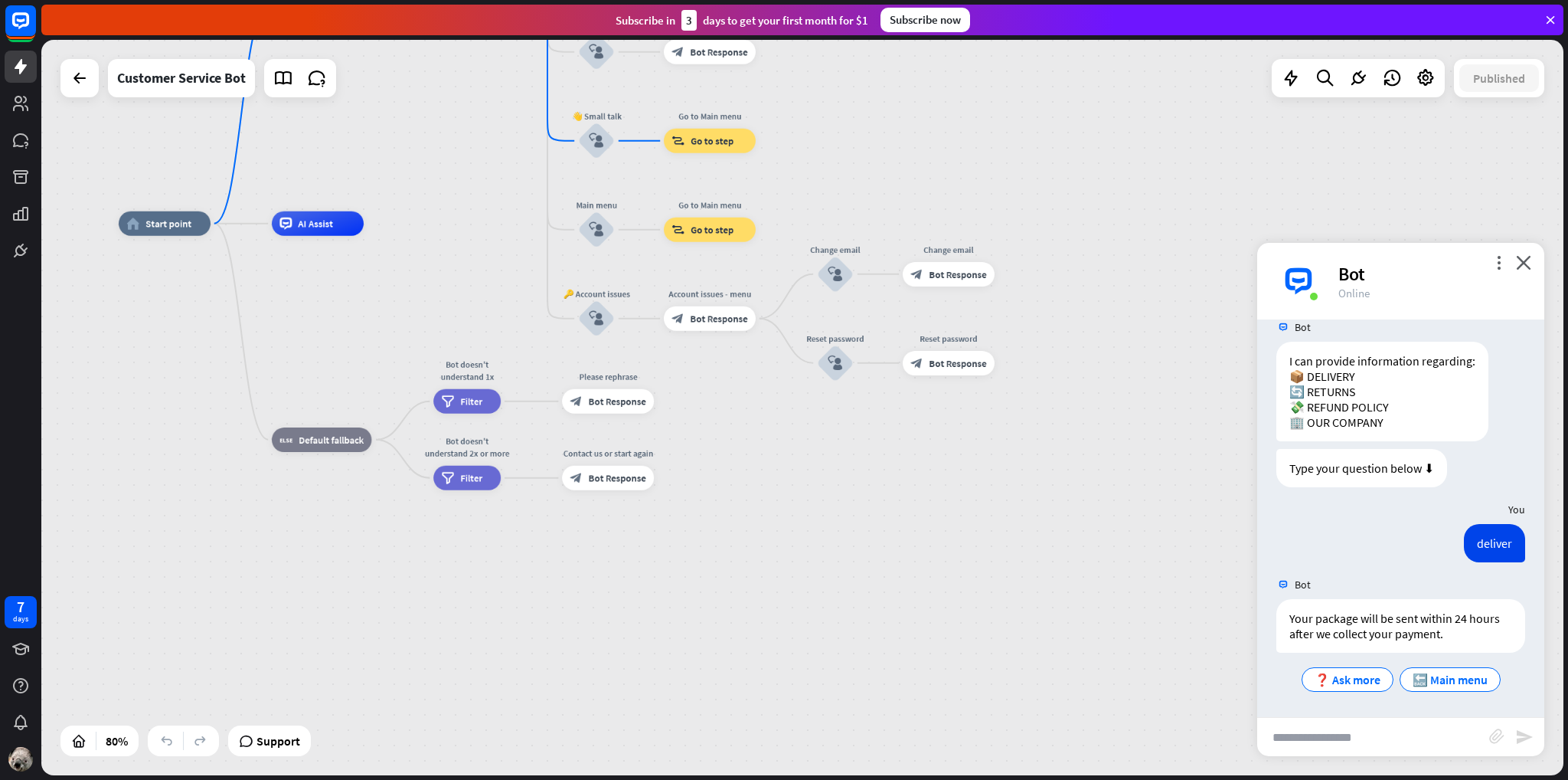
drag, startPoint x: 978, startPoint y: 434, endPoint x: 1061, endPoint y: 498, distance: 104.8
click at [1060, 498] on div "home_2 Start point Welcome message block_bot_response Bot Response 🔙 Main menu …" at bounding box center [727, 517] width 1218 height 588
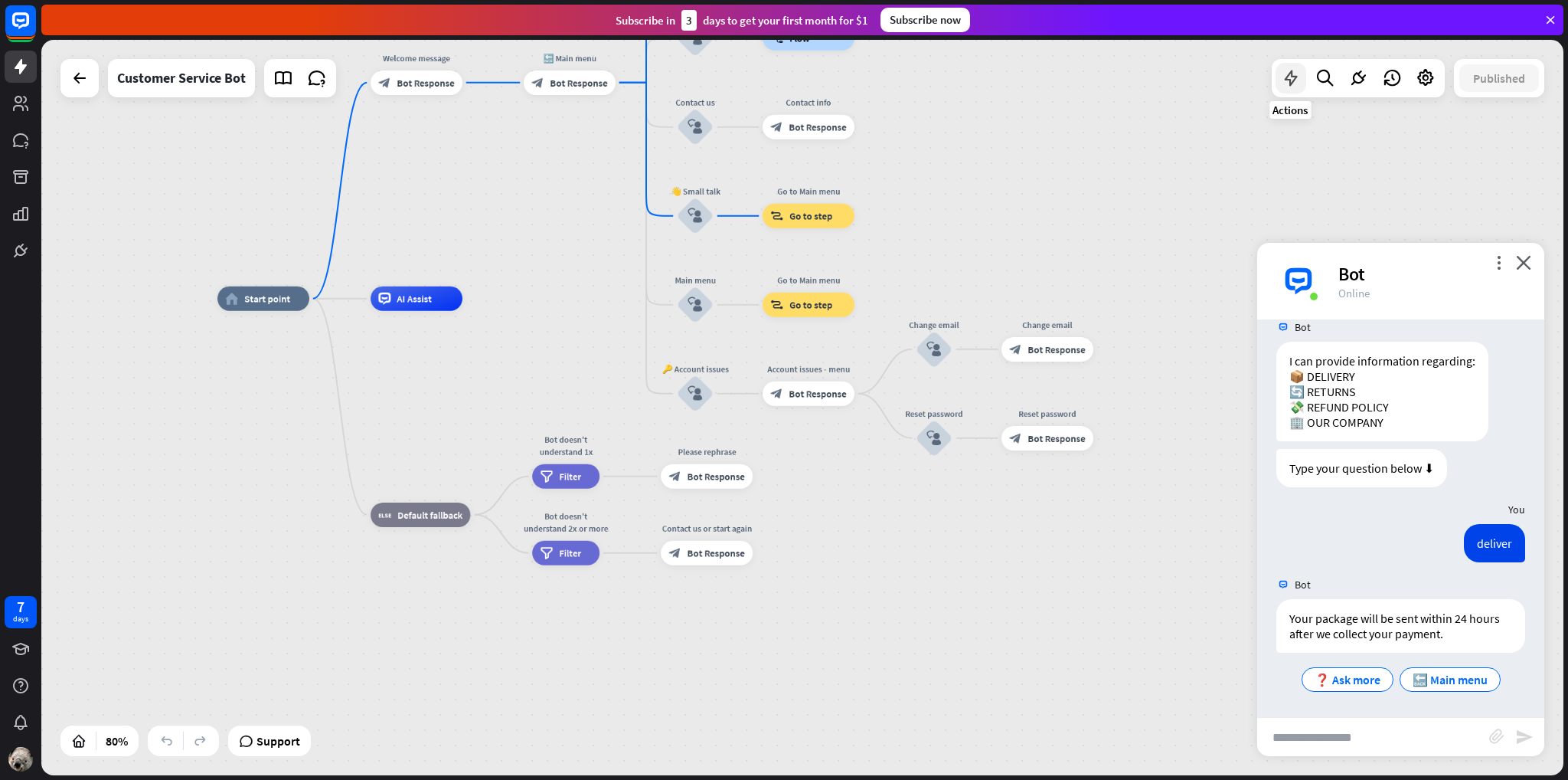
click at [1292, 81] on icon at bounding box center [1291, 77] width 20 height 20
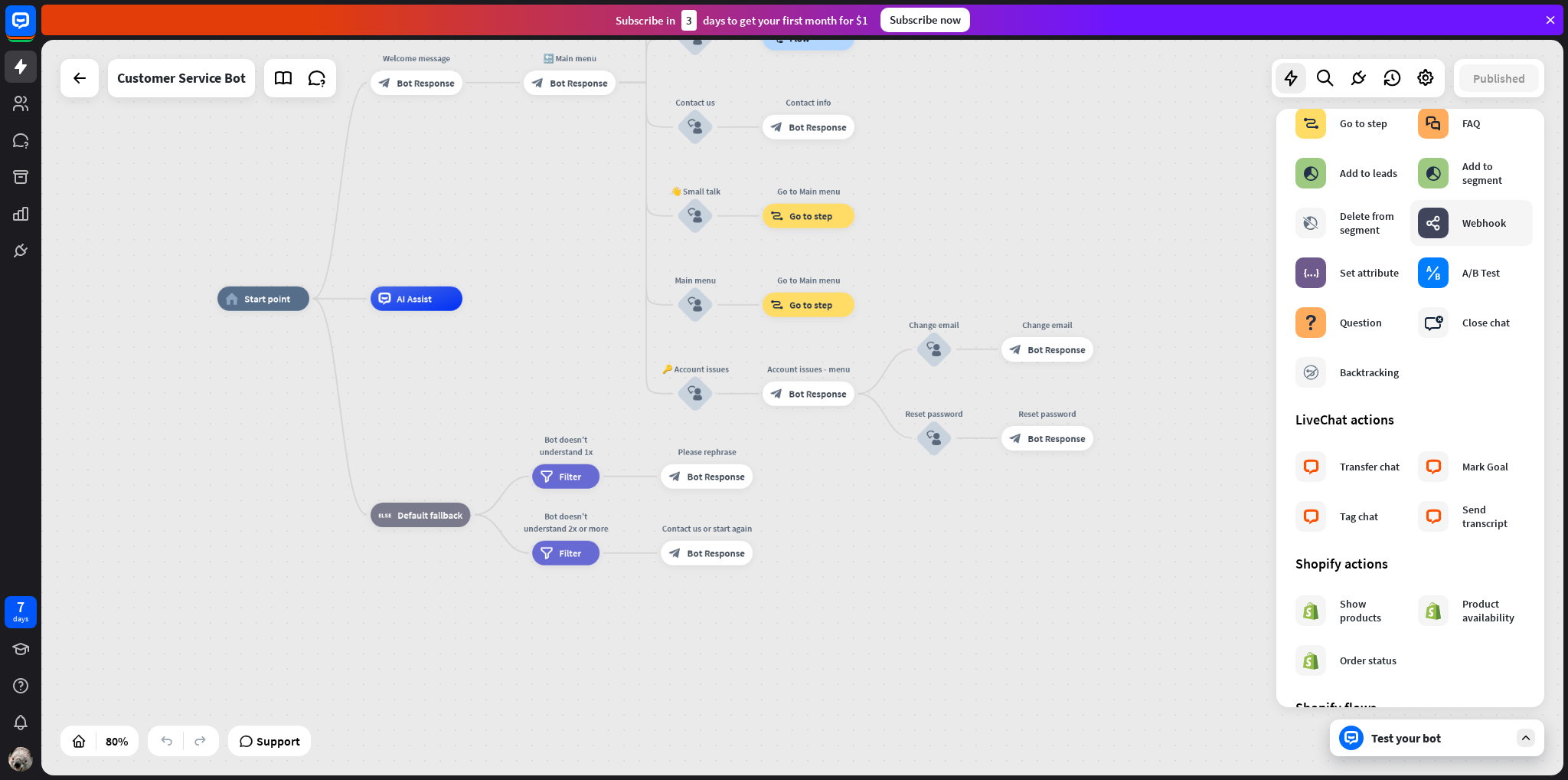
scroll to position [177, 0]
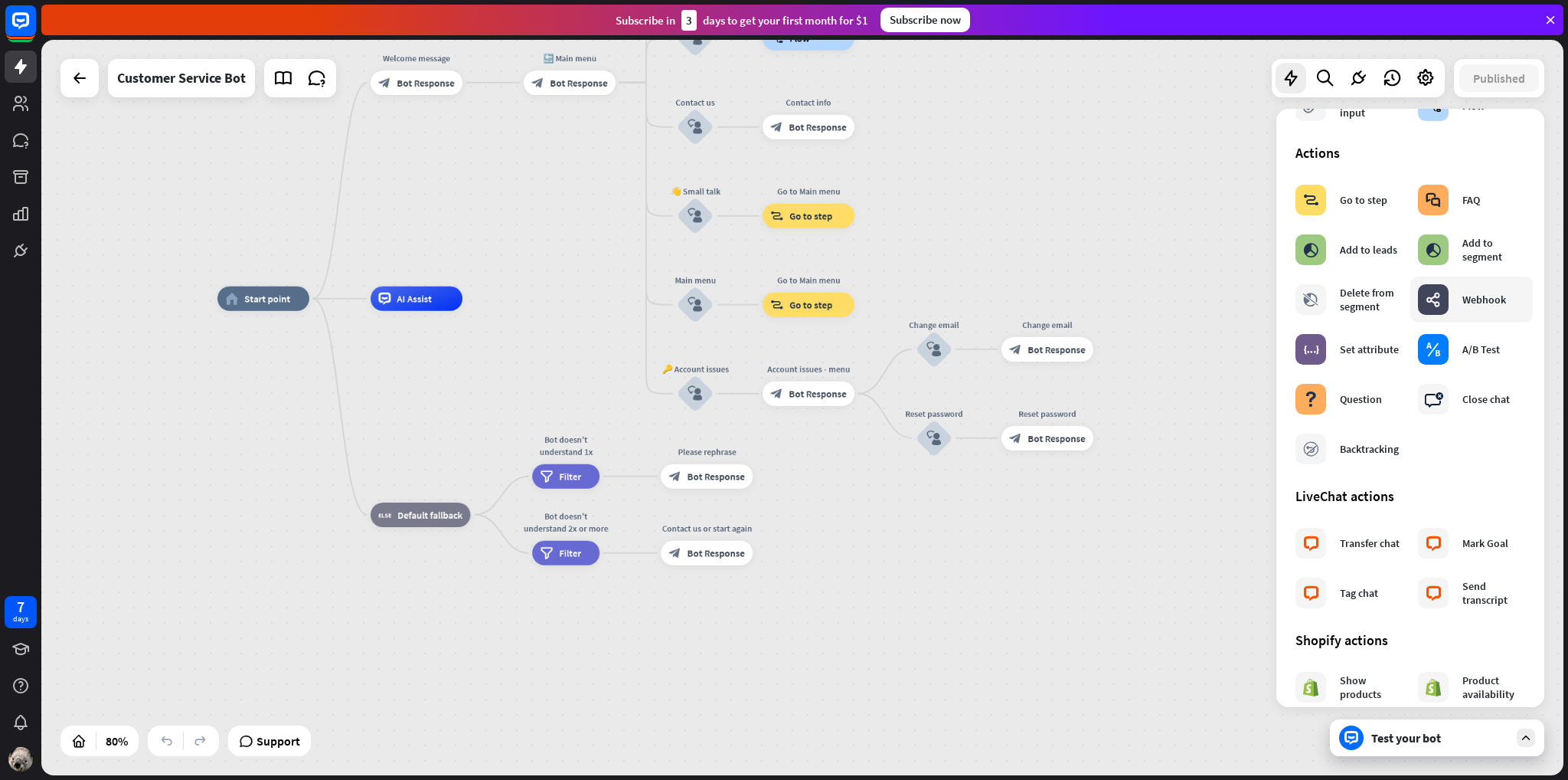
click at [1468, 306] on div "Webhook" at bounding box center [1483, 300] width 43 height 14
click at [1426, 310] on div "webhooks" at bounding box center [1433, 300] width 31 height 31
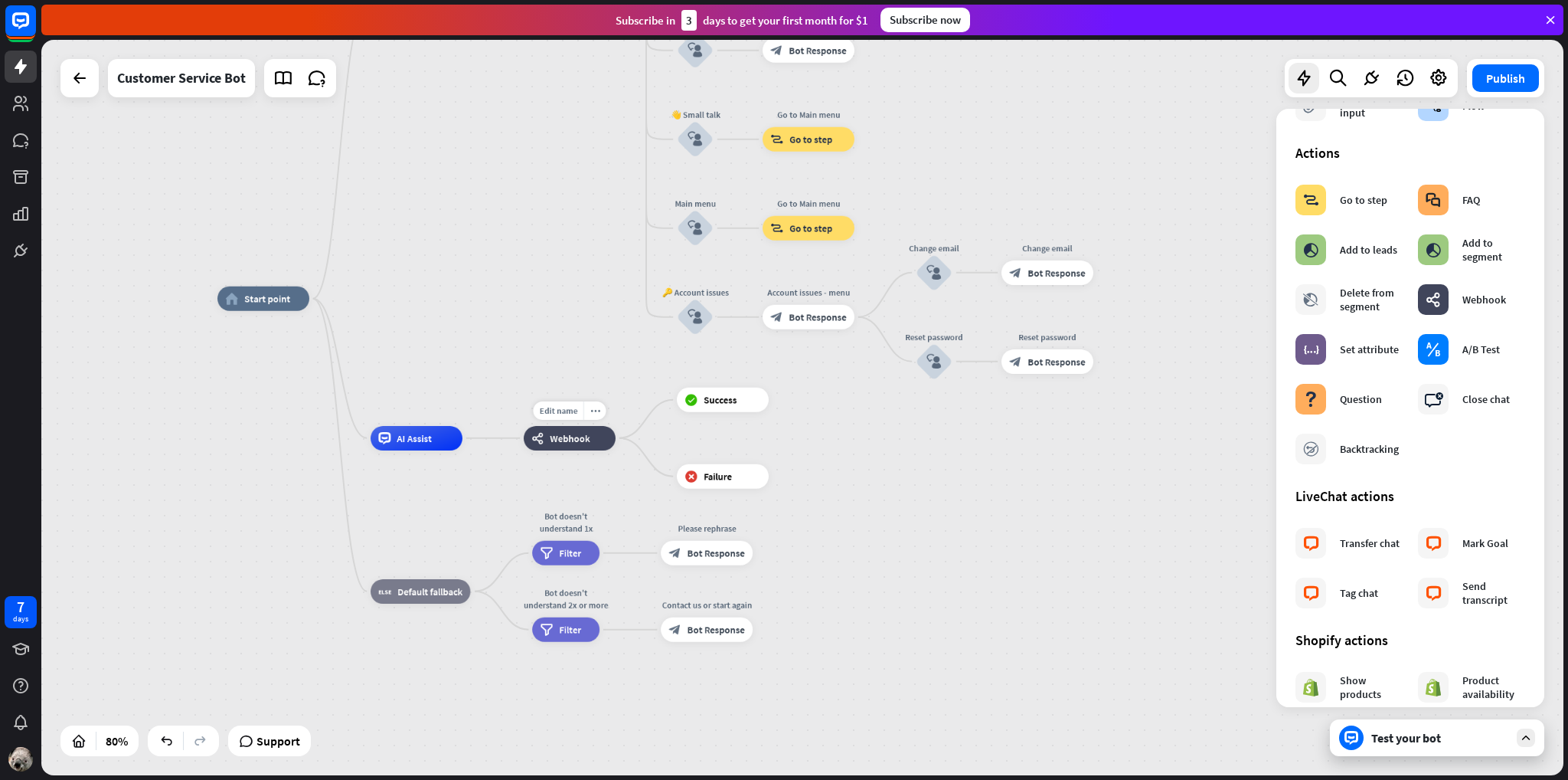
click at [565, 436] on span "Webhook" at bounding box center [569, 438] width 40 height 12
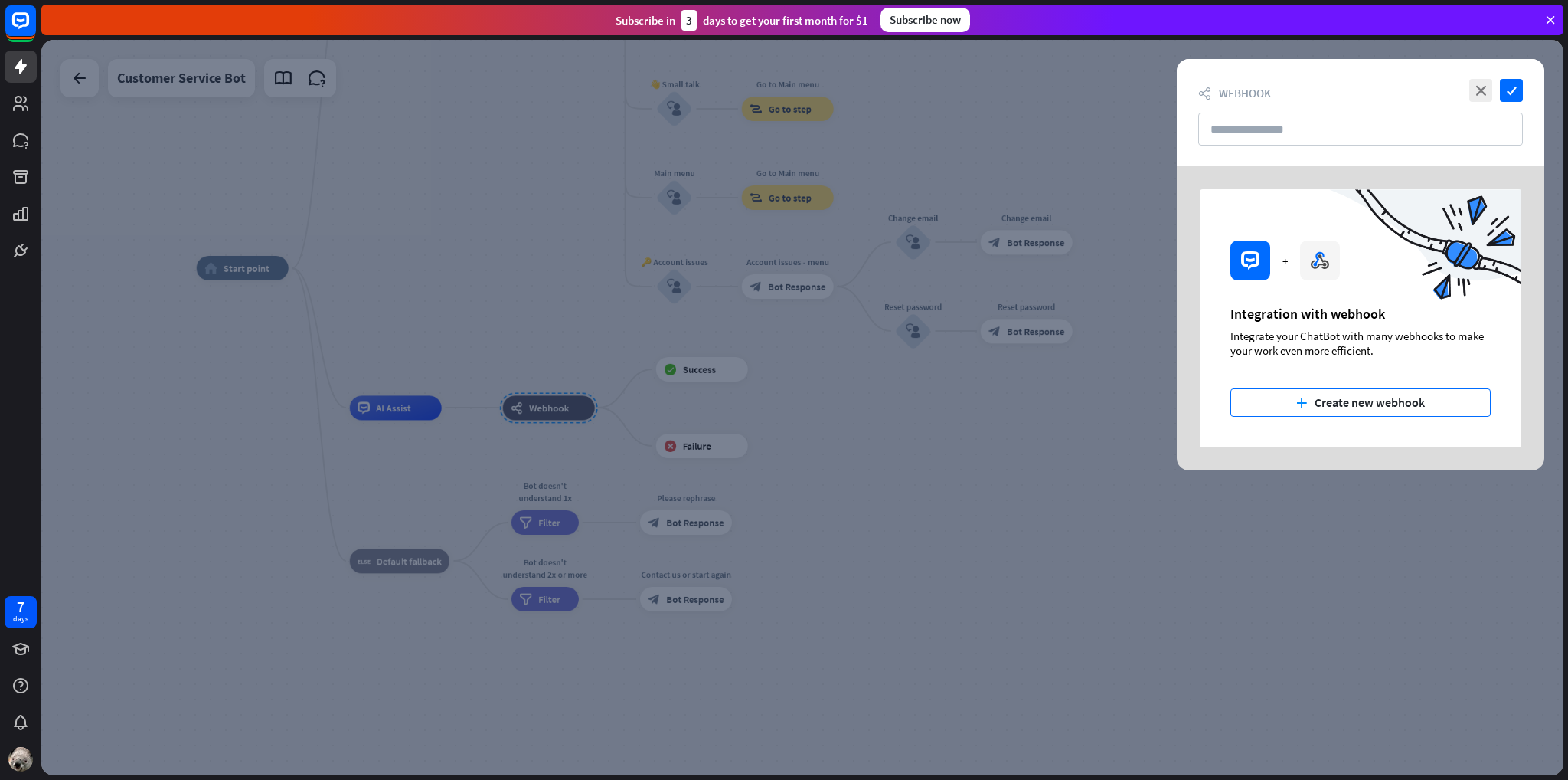
click at [1369, 401] on button "plus Create new webhook" at bounding box center [1360, 401] width 260 height 28
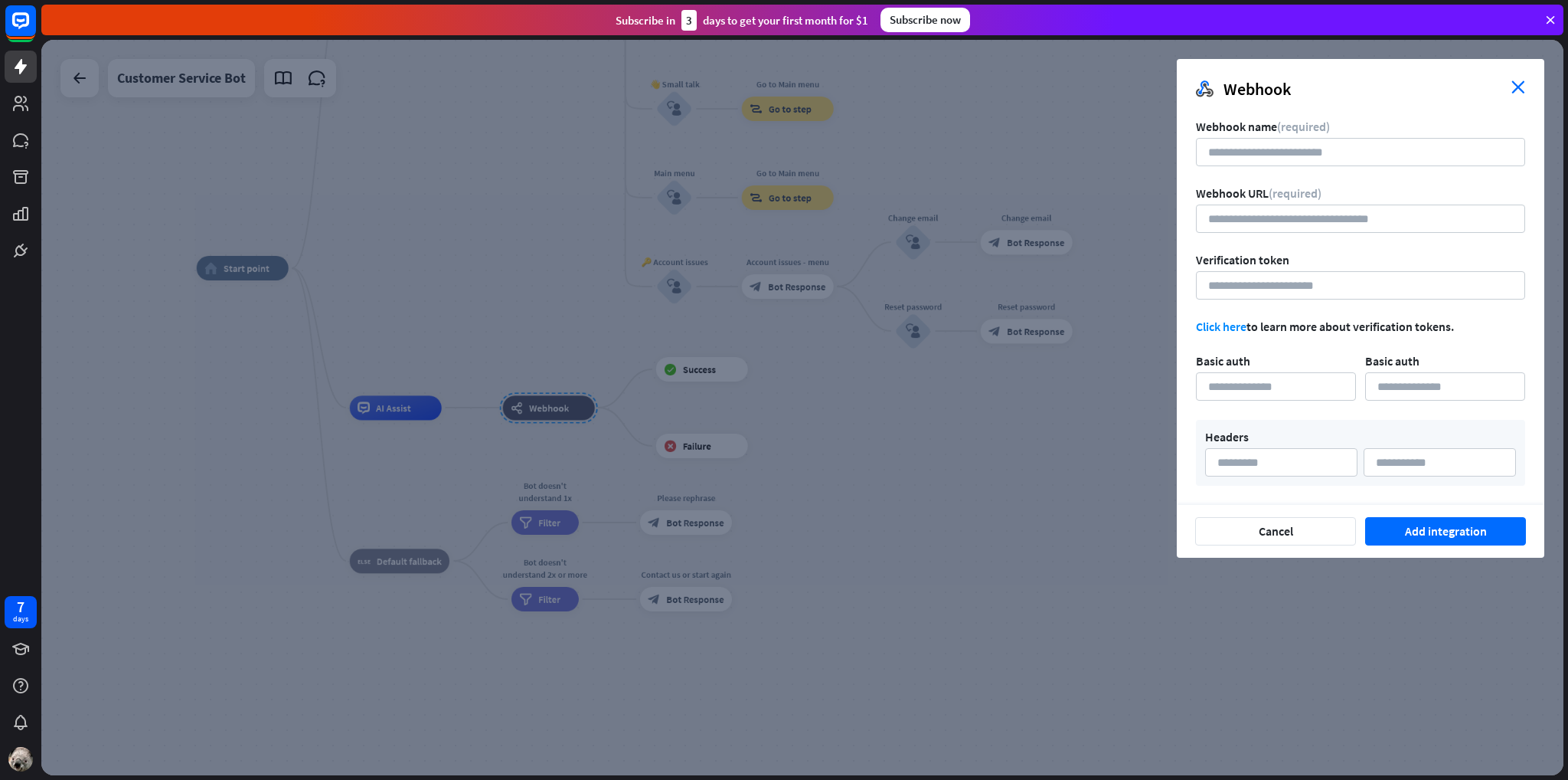
click at [1520, 82] on icon "close" at bounding box center [1518, 87] width 14 height 13
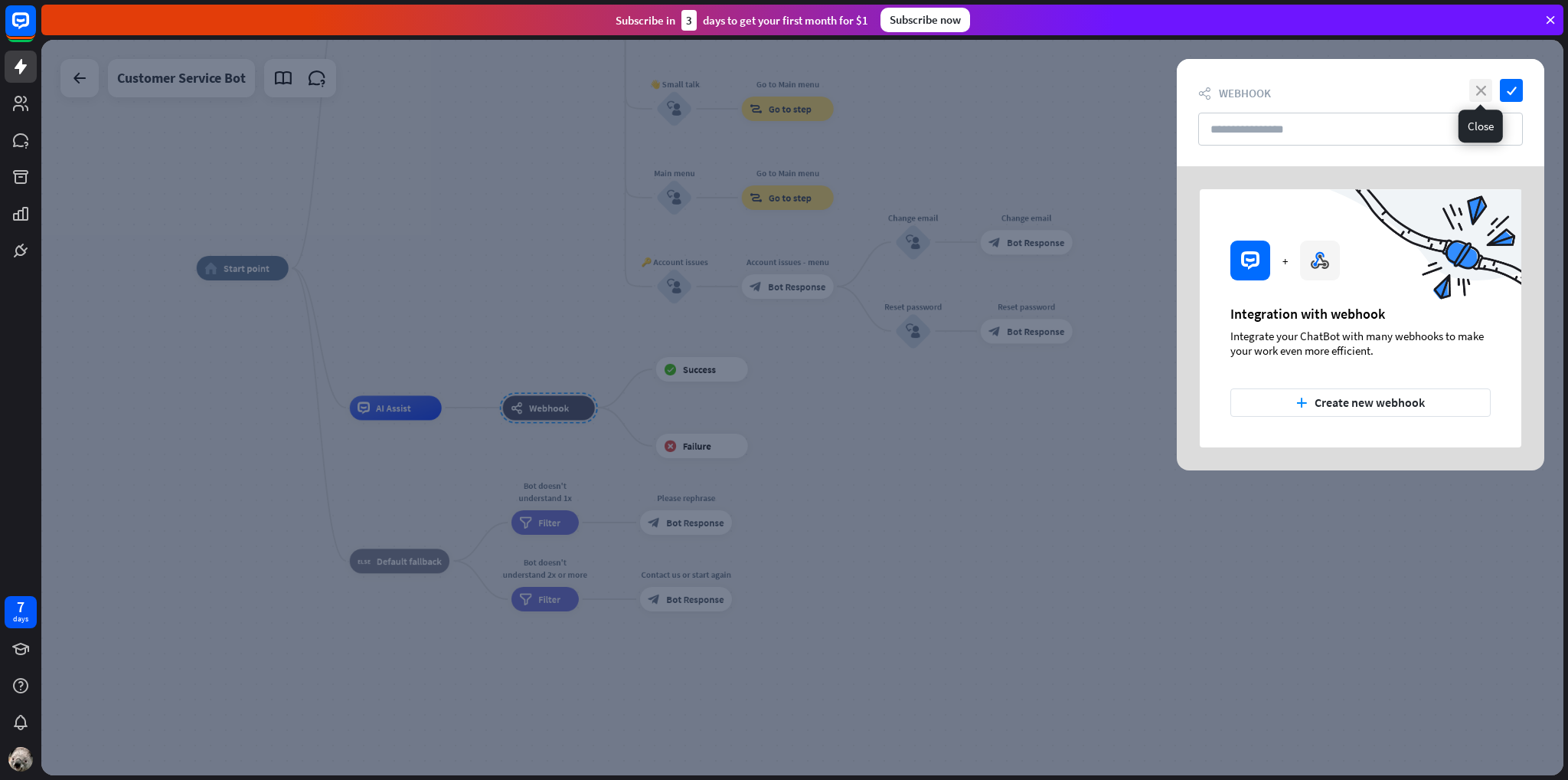
click at [1470, 90] on icon "close" at bounding box center [1481, 90] width 23 height 23
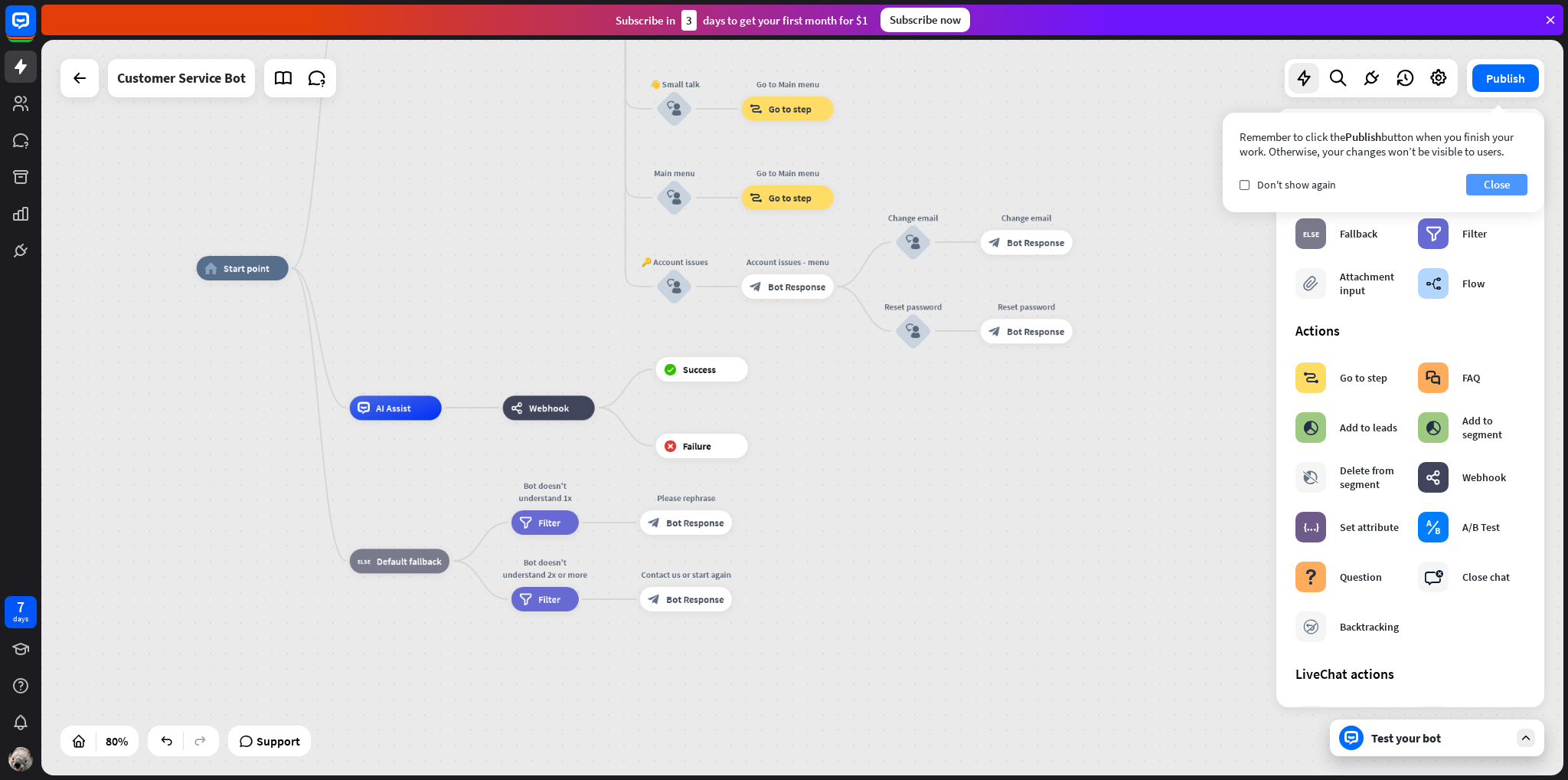
click at [1501, 180] on button "Close" at bounding box center [1497, 184] width 61 height 21
